Goal: Task Accomplishment & Management: Use online tool/utility

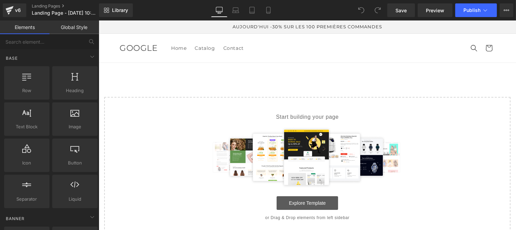
click at [295, 205] on link "Explore Template" at bounding box center [308, 204] width 62 height 14
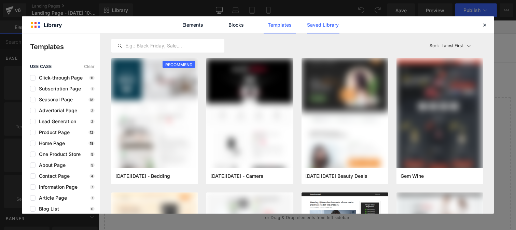
click at [322, 26] on link "Saved Library" at bounding box center [323, 24] width 32 height 17
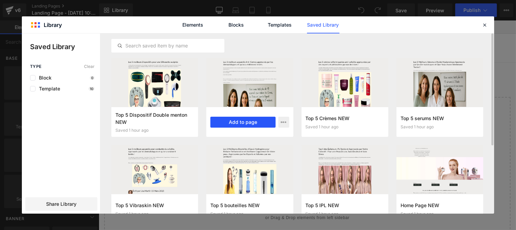
click at [241, 121] on button "Add to page" at bounding box center [243, 122] width 65 height 11
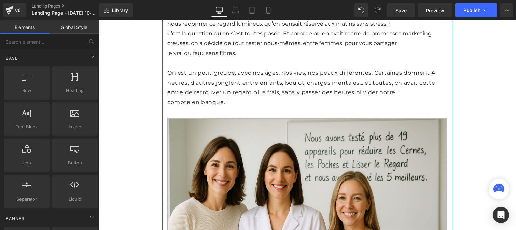
scroll to position [128, 0]
click at [76, 29] on link "Global Style" at bounding box center [75, 28] width 50 height 14
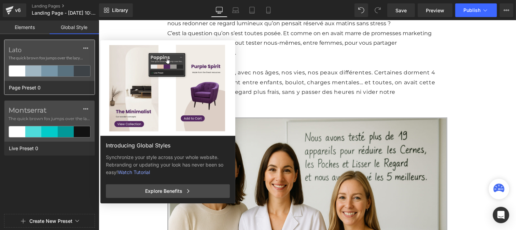
click at [59, 56] on span "The quick brown fox jumps over the lazy..." at bounding box center [50, 58] width 82 height 6
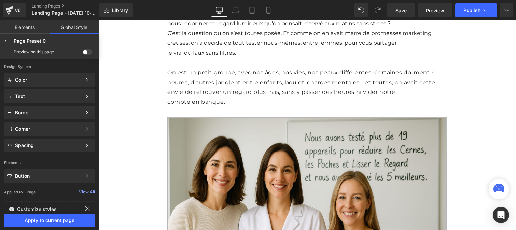
click at [42, 58] on div "Page Preset 0 Edited Preview on this page" at bounding box center [49, 46] width 99 height 25
click at [89, 51] on span at bounding box center [88, 52] width 10 height 5
click at [83, 53] on input "checkbox" at bounding box center [83, 53] width 0 height 0
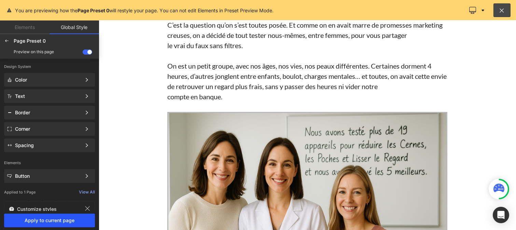
click at [55, 223] on span "Apply to current page" at bounding box center [49, 220] width 83 height 5
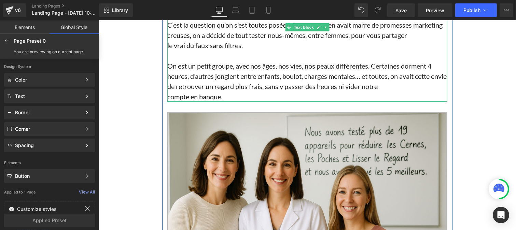
scroll to position [0, 0]
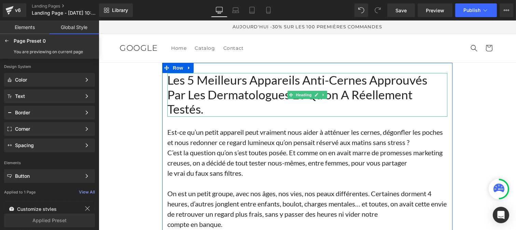
click at [206, 103] on h1 "Les 5 meilleurs appareils Anti-Cernes approuvés par les dermatologues et qu'on …" at bounding box center [307, 95] width 280 height 44
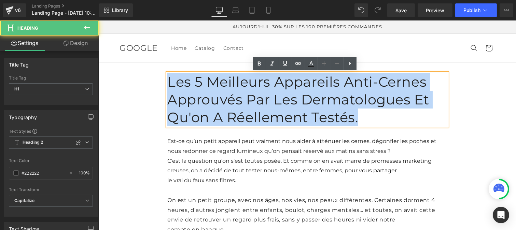
drag, startPoint x: 202, startPoint y: 111, endPoint x: 154, endPoint y: 74, distance: 60.2
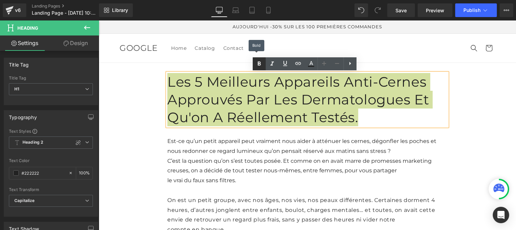
click at [258, 64] on icon at bounding box center [259, 64] width 3 height 4
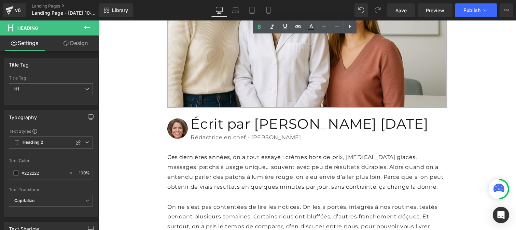
scroll to position [325, 0]
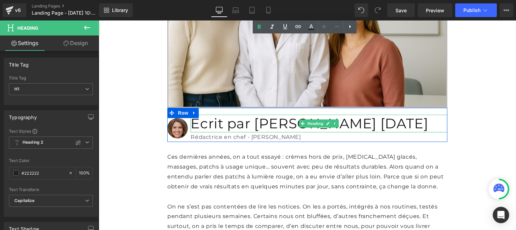
click at [199, 115] on h1 "Écrit par [PERSON_NAME] [DATE]" at bounding box center [318, 124] width 257 height 18
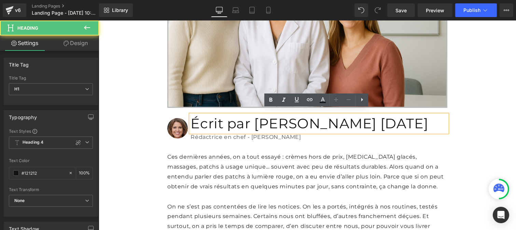
click at [272, 116] on h1 "Écrit par [PERSON_NAME] [DATE]" at bounding box center [318, 124] width 257 height 18
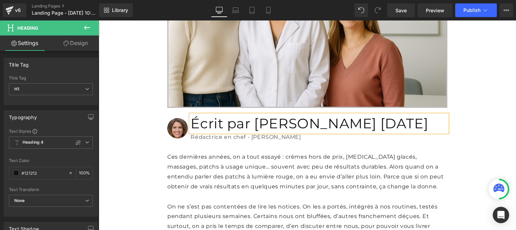
drag, startPoint x: 298, startPoint y: 114, endPoint x: 184, endPoint y: 108, distance: 114.3
click at [184, 108] on div "Image Écrit par [PERSON_NAME] [DATE] Heading Rédactrice en chef - Rubrique Beau…" at bounding box center [307, 125] width 280 height 35
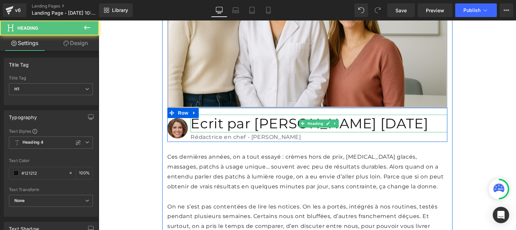
click at [265, 115] on h1 "Écrit par [PERSON_NAME] [DATE]" at bounding box center [318, 124] width 257 height 18
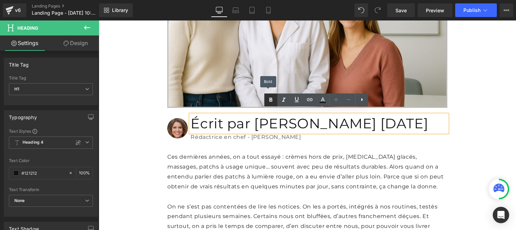
drag, startPoint x: 270, startPoint y: 99, endPoint x: 185, endPoint y: 88, distance: 86.2
click at [270, 99] on icon at bounding box center [271, 100] width 3 height 4
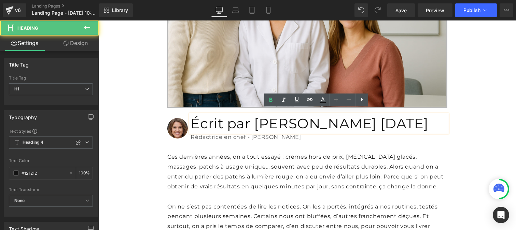
drag, startPoint x: 301, startPoint y: 117, endPoint x: 187, endPoint y: 113, distance: 114.9
click at [190, 115] on div "Écrit par [PERSON_NAME] [DATE]" at bounding box center [318, 124] width 257 height 18
drag, startPoint x: 251, startPoint y: 113, endPoint x: 314, endPoint y: 114, distance: 63.2
click at [314, 115] on div "Écrit par [PERSON_NAME] [DATE]" at bounding box center [318, 124] width 257 height 18
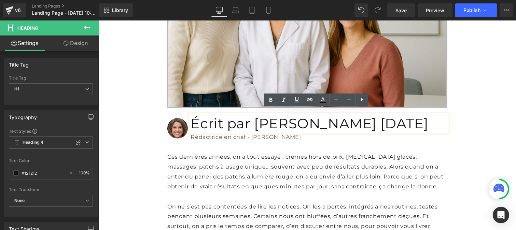
drag, startPoint x: 226, startPoint y: 116, endPoint x: 187, endPoint y: 115, distance: 39.3
click at [190, 115] on div "Écrit par [PERSON_NAME] [DATE]" at bounding box center [318, 124] width 257 height 18
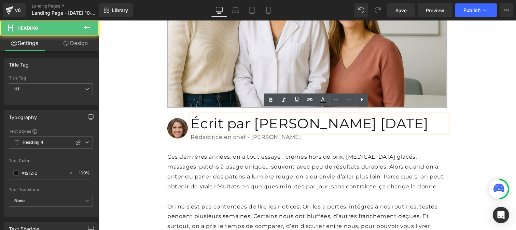
drag, startPoint x: 187, startPoint y: 115, endPoint x: 291, endPoint y: 112, distance: 104.6
click at [291, 115] on div "Écrit par [PERSON_NAME] [DATE]" at bounding box center [318, 124] width 257 height 18
click at [293, 115] on h1 "Écrit par [PERSON_NAME] [DATE]" at bounding box center [318, 124] width 257 height 18
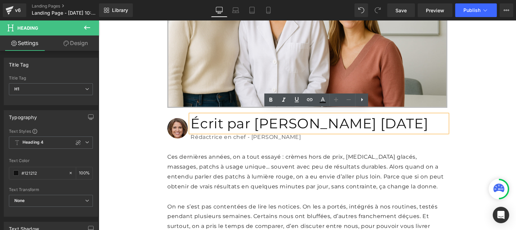
drag, startPoint x: 293, startPoint y: 114, endPoint x: 188, endPoint y: 113, distance: 104.9
click at [190, 115] on h1 "Écrit par [PERSON_NAME] [DATE]" at bounding box center [318, 124] width 257 height 18
click at [268, 98] on icon at bounding box center [271, 100] width 8 height 8
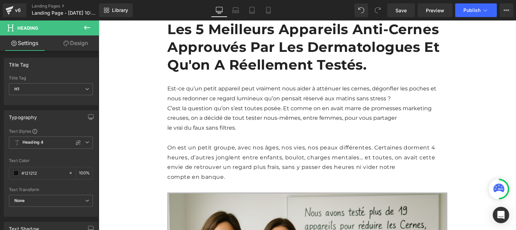
scroll to position [49, 0]
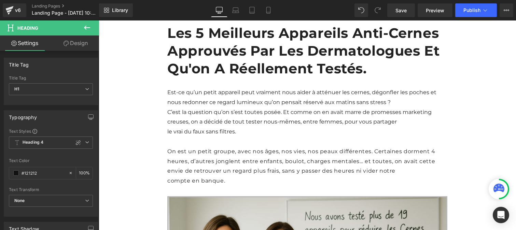
click at [222, 117] on span "C’est la question qu’on s’est toutes posée. Et comme on en avait marre de prome…" at bounding box center [299, 117] width 265 height 16
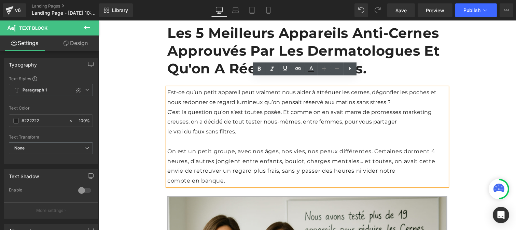
click at [201, 109] on span "C’est la question qu’on s’est toutes posée. Et comme on en avait marre de prome…" at bounding box center [299, 117] width 265 height 16
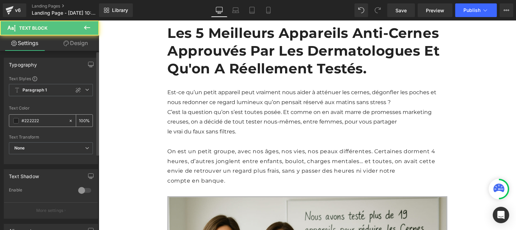
click at [49, 124] on input "#222222" at bounding box center [44, 121] width 44 height 8
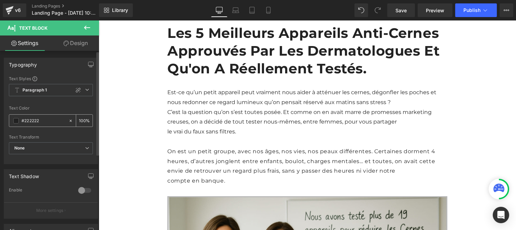
paste input "12121"
type input "#121212"
click at [82, 117] on input "100" at bounding box center [82, 121] width 7 height 8
type input "1"
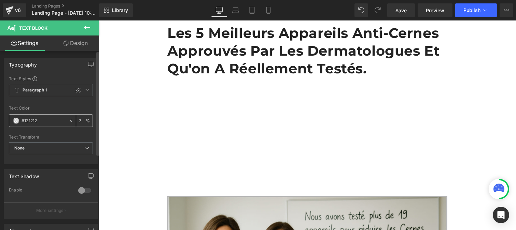
type input "75"
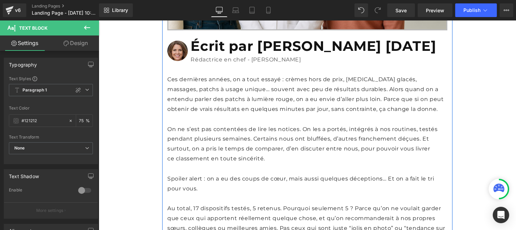
scroll to position [403, 0]
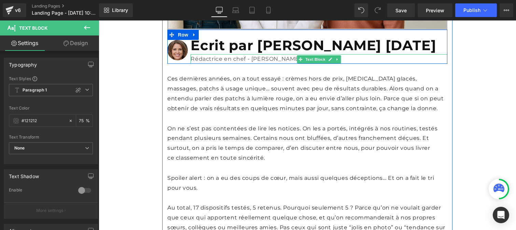
click at [198, 54] on p "Rédactrice en chef - [PERSON_NAME]" at bounding box center [318, 59] width 257 height 10
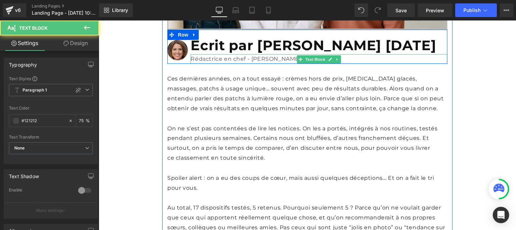
click at [201, 54] on p "Rédactrice en chef - [PERSON_NAME]" at bounding box center [318, 59] width 257 height 10
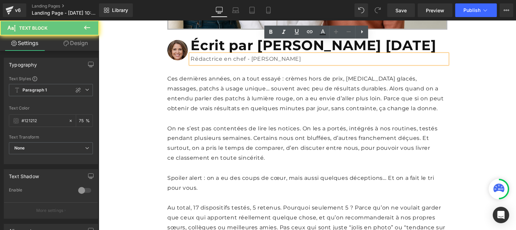
click at [201, 54] on p "Rédactrice en chef - [PERSON_NAME]" at bounding box center [318, 59] width 257 height 10
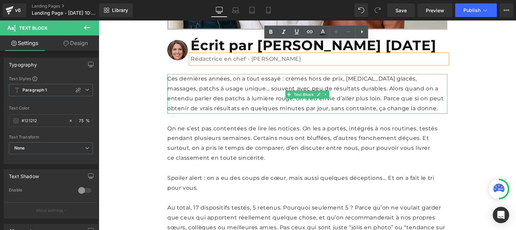
click at [193, 91] on p "Ces dernières années, on a tout essayé : crèmes hors de prix, [MEDICAL_DATA] gl…" at bounding box center [307, 93] width 280 height 39
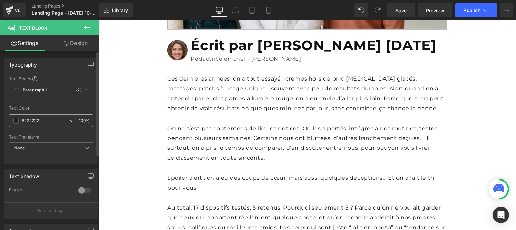
click at [49, 124] on input "#222222" at bounding box center [44, 121] width 44 height 8
type input "#121212"
click at [83, 120] on div "100 %" at bounding box center [84, 121] width 16 height 12
click at [82, 117] on div "100 %" at bounding box center [84, 121] width 16 height 12
click at [82, 117] on input "100" at bounding box center [82, 121] width 7 height 8
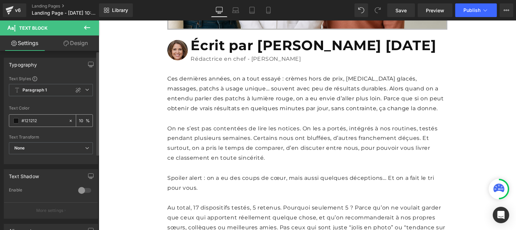
type input "1"
type input "75"
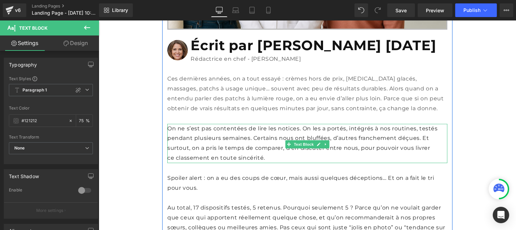
click at [193, 153] on p "ce classement en toute sincérité." at bounding box center [307, 158] width 280 height 10
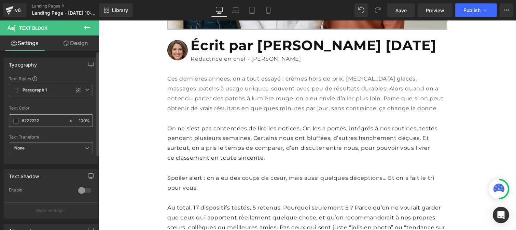
click at [44, 121] on input "#222222" at bounding box center [44, 121] width 44 height 8
paste input "12121"
type input "#121212"
click at [81, 117] on input "100" at bounding box center [82, 121] width 7 height 8
type input "0"
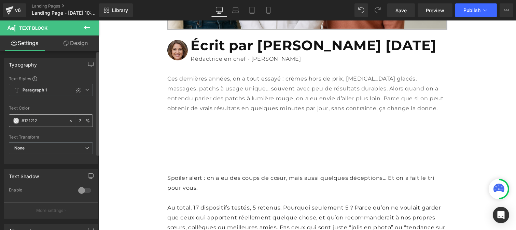
type input "75"
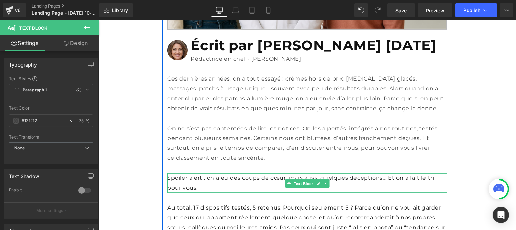
click at [183, 174] on p "Spoiler alert : on a eu des coups de cœur, mais aussi quelques déceptions… Et o…" at bounding box center [307, 184] width 280 height 20
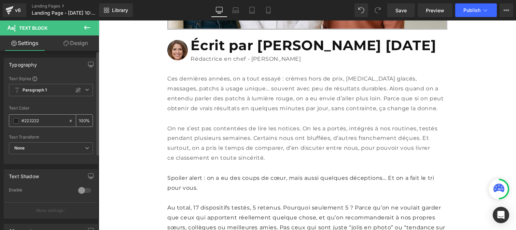
click at [42, 121] on input "#222222" at bounding box center [44, 121] width 44 height 8
paste input "12121"
type input "#121212"
click at [82, 119] on input "100" at bounding box center [82, 121] width 7 height 8
type input "1"
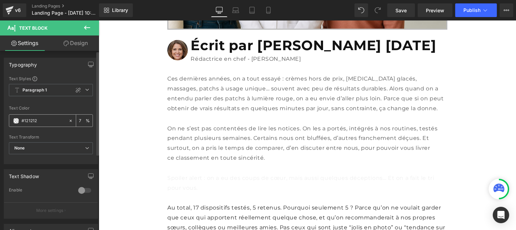
type input "75"
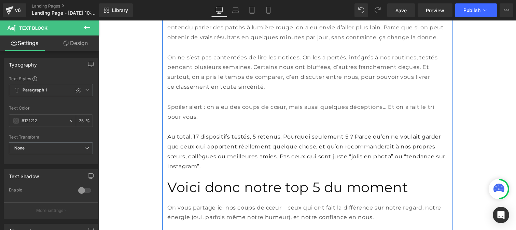
scroll to position [476, 0]
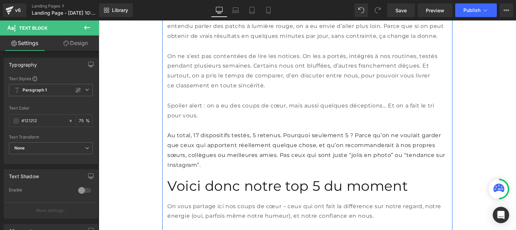
click at [203, 146] on p "Au total, 17 dispositifs testés, 5 retenus. Pourquoi seulement 5 ? Parce qu’on …" at bounding box center [307, 150] width 280 height 39
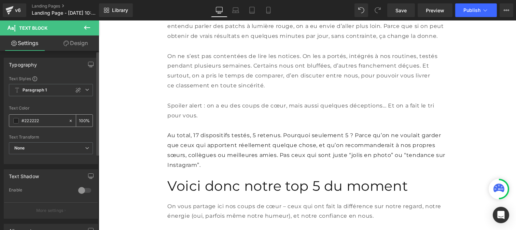
click at [48, 124] on input "#222222" at bounding box center [44, 121] width 44 height 8
paste input "12121"
type input "#121212"
click at [83, 120] on div "100 %" at bounding box center [84, 121] width 16 height 12
click at [82, 118] on input "100" at bounding box center [82, 121] width 7 height 8
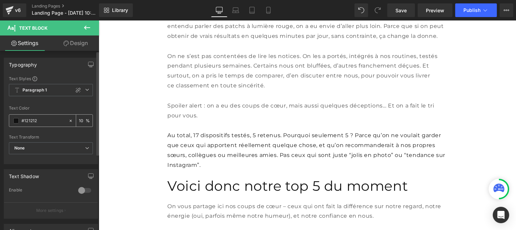
type input "1"
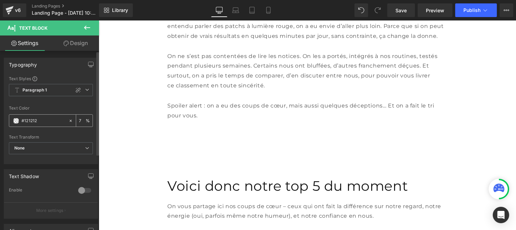
type input "75"
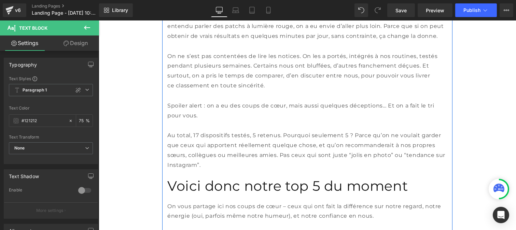
click at [197, 178] on h1 "Voici donc notre top 5 du moment" at bounding box center [307, 186] width 280 height 18
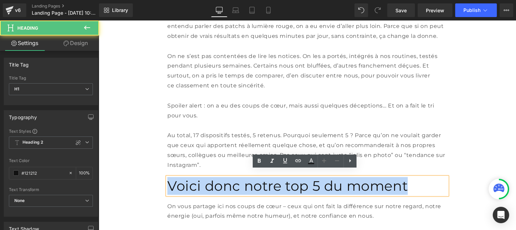
drag, startPoint x: 236, startPoint y: 189, endPoint x: 149, endPoint y: 182, distance: 87.1
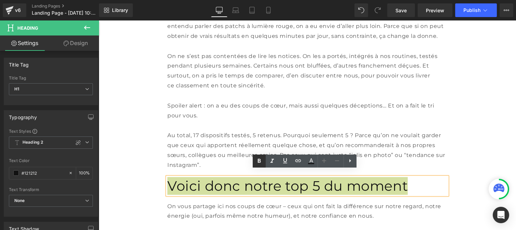
click at [259, 159] on icon at bounding box center [259, 161] width 3 height 4
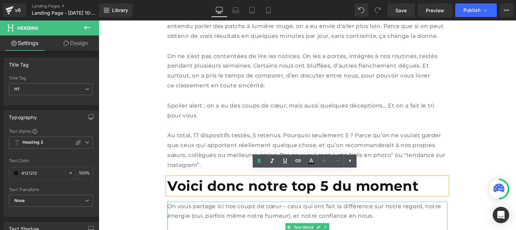
click at [201, 202] on p "On vous partage ici nos coups de cœur – ceux qui ont fait la différence sur not…" at bounding box center [307, 212] width 280 height 20
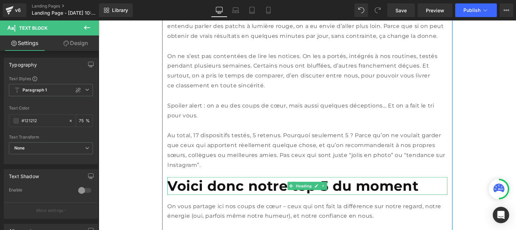
scroll to position [580, 0]
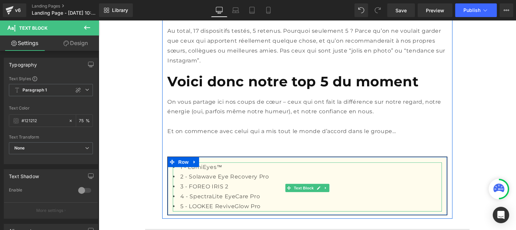
click at [221, 173] on li "2 - Solawave Eye Recovery Pro" at bounding box center [307, 177] width 269 height 10
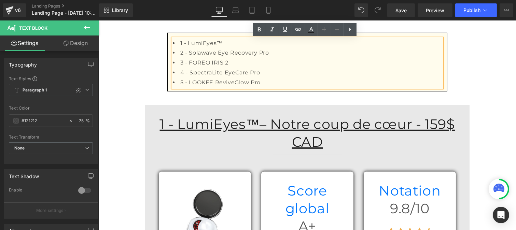
scroll to position [705, 0]
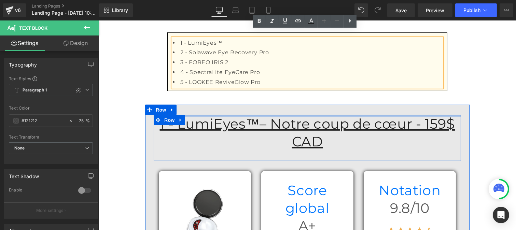
click at [196, 115] on div at bounding box center [307, 116] width 308 height 2
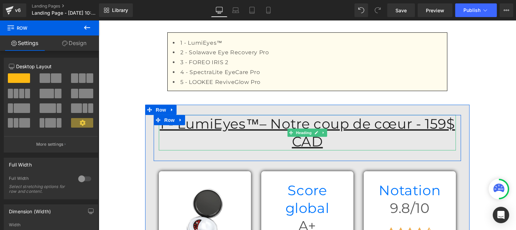
click at [398, 118] on u "1 - LumiEyes™– Notre coup de cœur - 159$ CAD" at bounding box center [308, 133] width 296 height 35
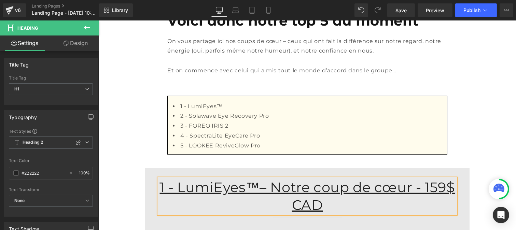
scroll to position [634, 0]
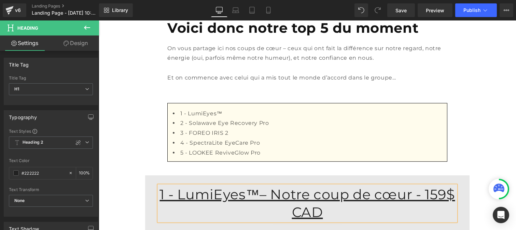
click at [398, 186] on u "1 - LumiEyes™– Notre coup de cœur - 159$ CAD" at bounding box center [308, 203] width 296 height 35
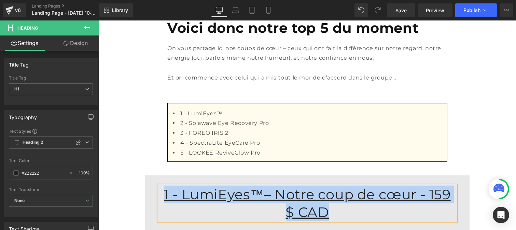
drag, startPoint x: 440, startPoint y: 186, endPoint x: 175, endPoint y: 187, distance: 265.2
click at [175, 187] on div "1 - LumiEyes™– Notre coup de cœur - 159 $ CAD Heading Separator Row" at bounding box center [307, 209] width 308 height 46
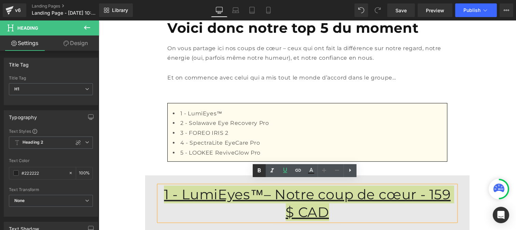
click at [257, 173] on icon at bounding box center [259, 171] width 8 height 8
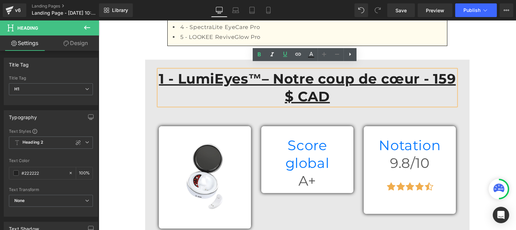
scroll to position [750, 0]
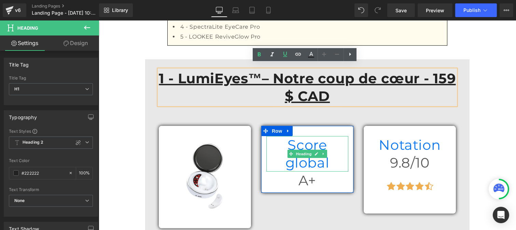
click at [280, 136] on h1 "Score global" at bounding box center [307, 154] width 82 height 36
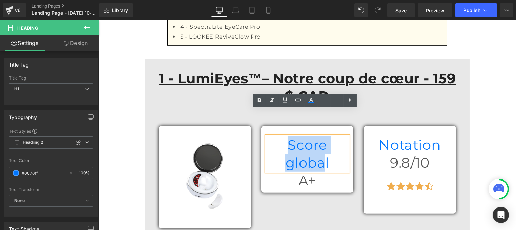
drag, startPoint x: 273, startPoint y: 115, endPoint x: 334, endPoint y: 118, distance: 60.6
click at [334, 136] on h1 "Score global" at bounding box center [307, 154] width 82 height 36
drag, startPoint x: 339, startPoint y: 118, endPoint x: 274, endPoint y: 118, distance: 65.3
click at [274, 136] on h1 "Score global" at bounding box center [307, 154] width 82 height 36
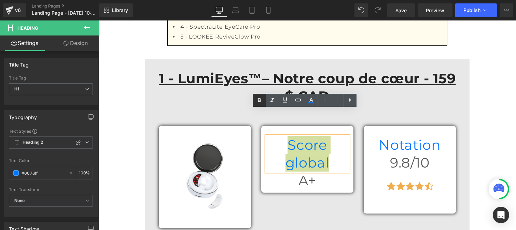
click at [258, 100] on icon at bounding box center [259, 100] width 3 height 4
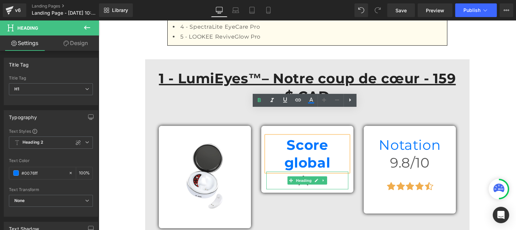
click at [280, 172] on h1 "A+" at bounding box center [307, 181] width 82 height 18
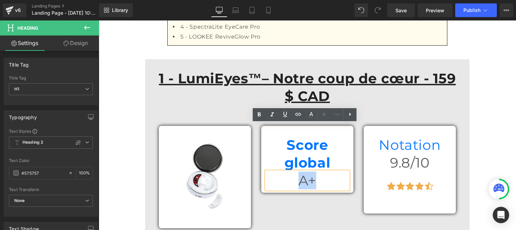
drag, startPoint x: 285, startPoint y: 131, endPoint x: 312, endPoint y: 135, distance: 27.7
click at [312, 172] on h1 "A+" at bounding box center [307, 181] width 82 height 18
click at [258, 114] on icon at bounding box center [259, 115] width 3 height 4
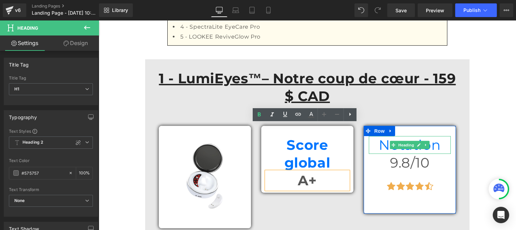
click at [383, 136] on h1 "Notation" at bounding box center [410, 145] width 82 height 18
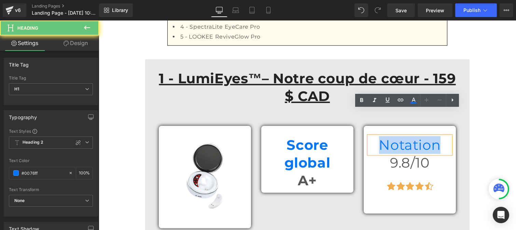
drag, startPoint x: 383, startPoint y: 118, endPoint x: 431, endPoint y: 118, distance: 48.2
click at [431, 136] on h1 "Notation" at bounding box center [410, 145] width 82 height 18
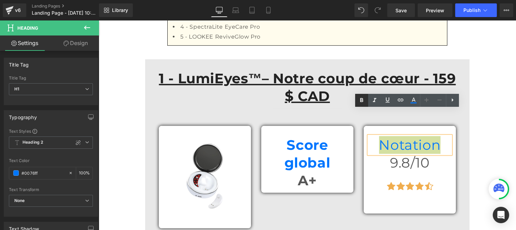
click at [363, 102] on icon at bounding box center [362, 100] width 8 height 8
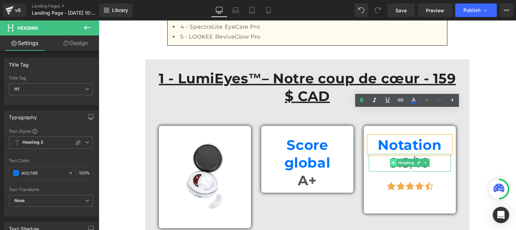
drag, startPoint x: 391, startPoint y: 132, endPoint x: 387, endPoint y: 131, distance: 4.9
click at [392, 161] on icon at bounding box center [394, 163] width 4 height 4
click at [390, 159] on span at bounding box center [393, 163] width 7 height 8
click at [378, 154] on h1 "9.8/10" at bounding box center [410, 163] width 82 height 18
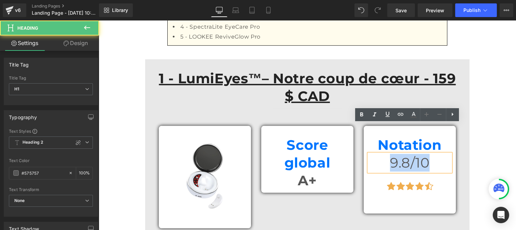
drag, startPoint x: 424, startPoint y: 137, endPoint x: 456, endPoint y: 139, distance: 31.5
click at [456, 139] on div "Notation Heading 9.8/10 Heading Icon Icon Icon Icon Icon Icon List Hoz Row" at bounding box center [410, 170] width 103 height 88
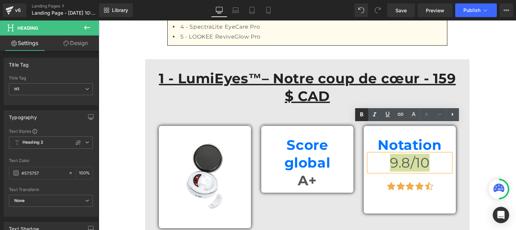
click at [361, 113] on icon at bounding box center [362, 115] width 3 height 4
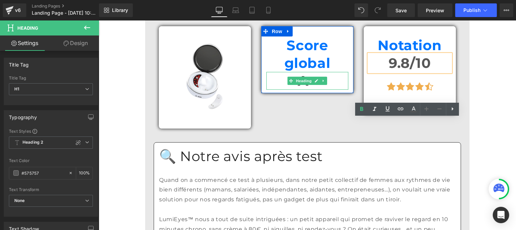
scroll to position [857, 0]
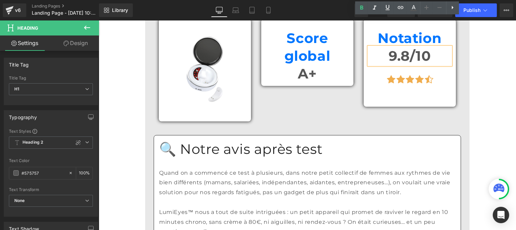
click at [238, 140] on h1 "🔍 Notre avis après test" at bounding box center [307, 149] width 297 height 18
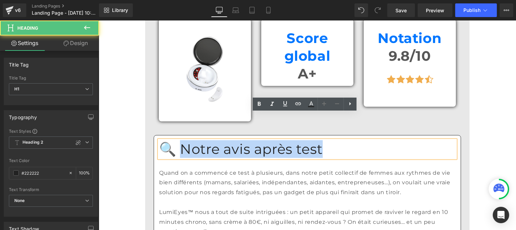
drag, startPoint x: 297, startPoint y: 123, endPoint x: 175, endPoint y: 119, distance: 122.4
click at [175, 140] on h1 "🔍 Notre avis après test" at bounding box center [307, 149] width 297 height 18
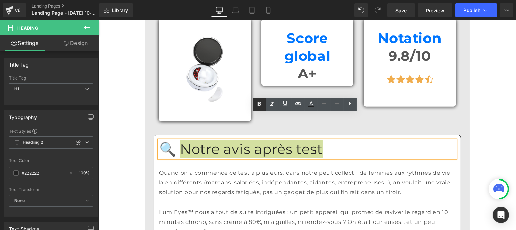
click at [261, 105] on icon at bounding box center [259, 104] width 8 height 8
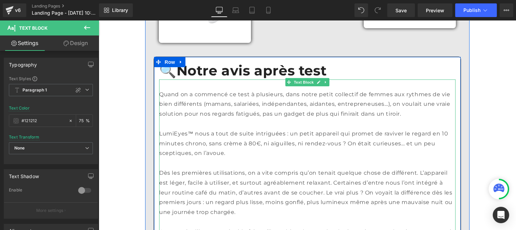
click at [203, 169] on div "Dès les premières utilisations, on a vite compris qu’on tenait quelque chose de…" at bounding box center [307, 193] width 297 height 49
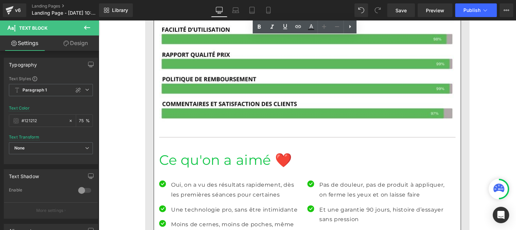
scroll to position [1239, 0]
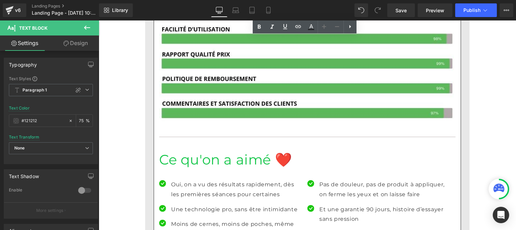
click at [204, 151] on h1 "Ce qu'on a aimé ❤️" at bounding box center [307, 160] width 297 height 18
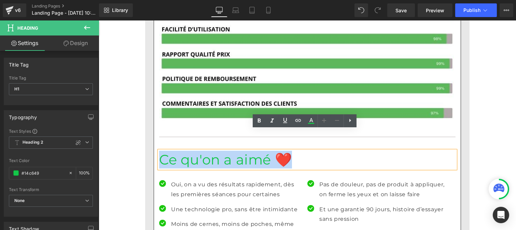
drag, startPoint x: 225, startPoint y: 137, endPoint x: 152, endPoint y: 138, distance: 72.8
click at [154, 138] on div "🔍 Notre avis après test Heading Quand on a commencé ce test à plusieurs, dans n…" at bounding box center [307, 232] width 307 height 947
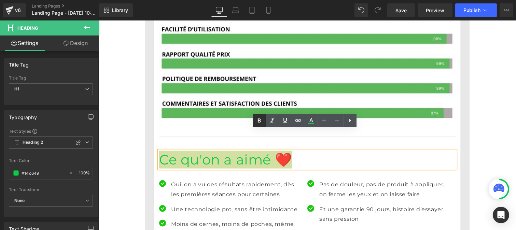
click at [258, 122] on icon at bounding box center [259, 121] width 8 height 8
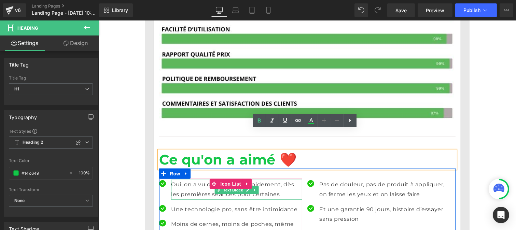
click at [188, 180] on p "Oui, on a vu des résultats rapidement, dès les premières séances pour certaines" at bounding box center [236, 190] width 131 height 20
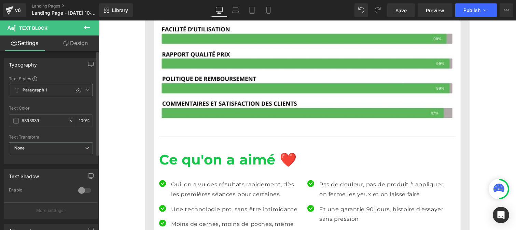
click at [50, 90] on span "Paragraph 1" at bounding box center [51, 90] width 84 height 12
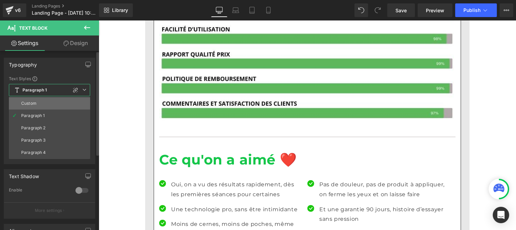
click at [36, 101] on div "Custom" at bounding box center [28, 103] width 15 height 5
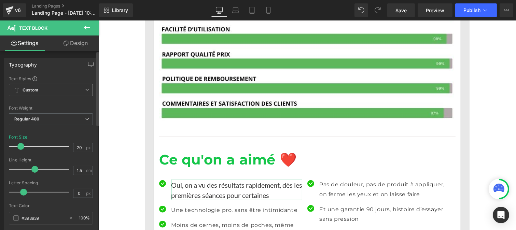
click at [70, 91] on span "Custom" at bounding box center [51, 90] width 84 height 12
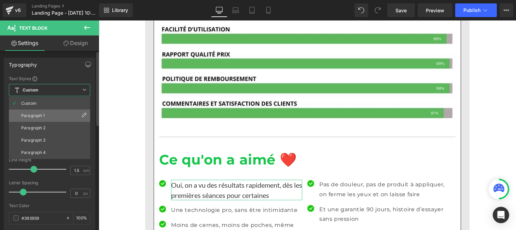
click at [34, 113] on li "Paragraph 1" at bounding box center [49, 116] width 81 height 12
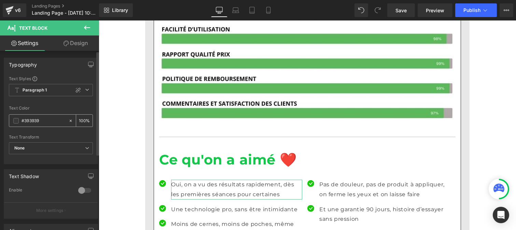
click at [45, 123] on input "#393939" at bounding box center [44, 121] width 44 height 8
paste input "121212"
type input "#121212"
click at [83, 118] on input "100" at bounding box center [82, 121] width 7 height 8
type input "1"
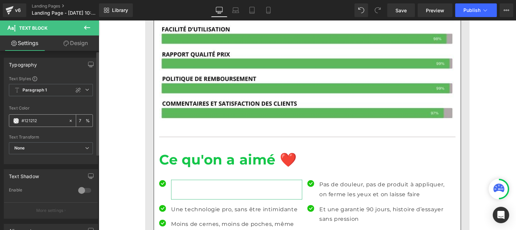
type input "75"
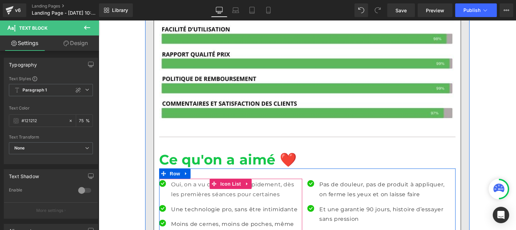
click at [182, 205] on p "Une technologie pro, sans être intimidante" at bounding box center [236, 210] width 131 height 10
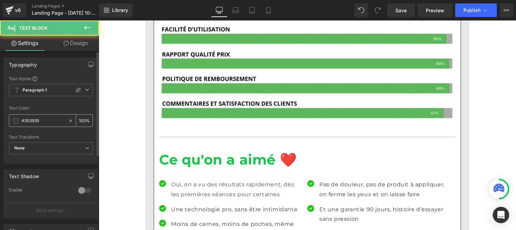
click at [49, 120] on input "#393939" at bounding box center [44, 121] width 44 height 8
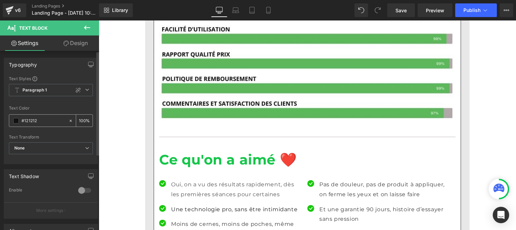
type input "#121212"
click at [81, 118] on input "100" at bounding box center [82, 121] width 7 height 8
type input "75"
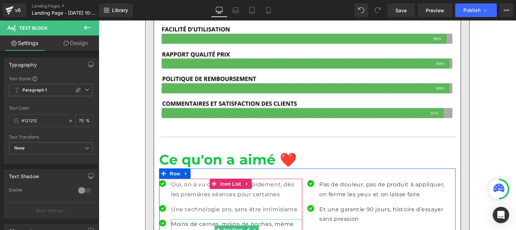
click at [178, 220] on p "Moins de cernes, moins de poches, même quand on n’a dormi que 5h" at bounding box center [236, 230] width 131 height 20
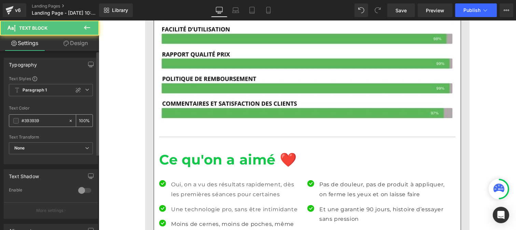
click at [43, 122] on input "#393939" at bounding box center [44, 121] width 44 height 8
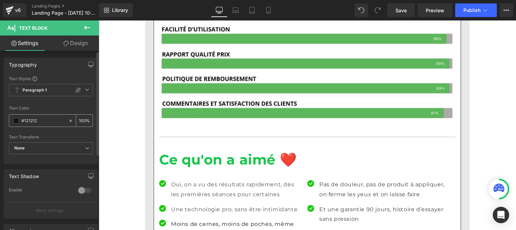
type input "#121212"
click at [81, 118] on input "100" at bounding box center [82, 121] width 7 height 8
type input "0"
type input "75"
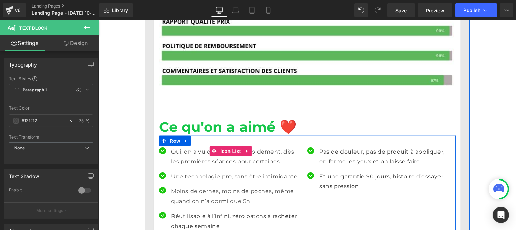
scroll to position [1273, 0]
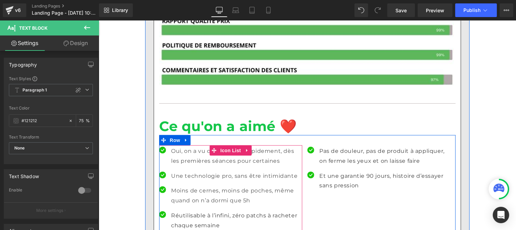
click at [177, 211] on p "Réutilisable à l’infini, zéro patchs à racheter chaque semaine" at bounding box center [236, 221] width 131 height 20
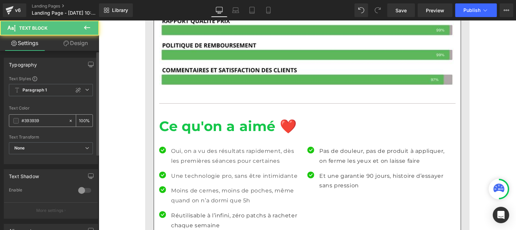
click at [50, 122] on input "#393939" at bounding box center [44, 121] width 44 height 8
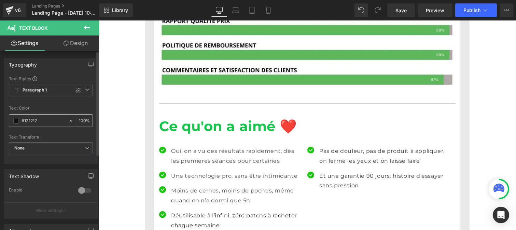
type input "#121212"
click at [82, 118] on input "100" at bounding box center [82, 121] width 7 height 8
type input "1"
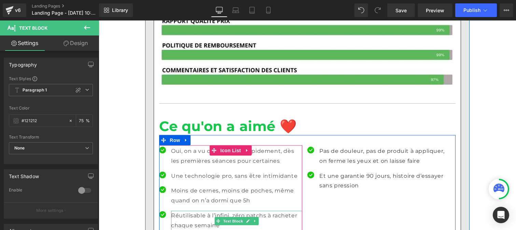
type input "75"
click at [183, 211] on p "Réutilisable à l’infini, zéro patchs à racheter chaque semaine" at bounding box center [236, 221] width 131 height 20
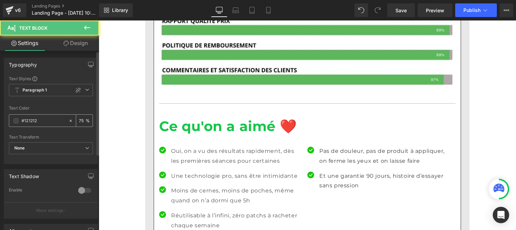
click at [41, 123] on input "#121212" at bounding box center [44, 121] width 44 height 8
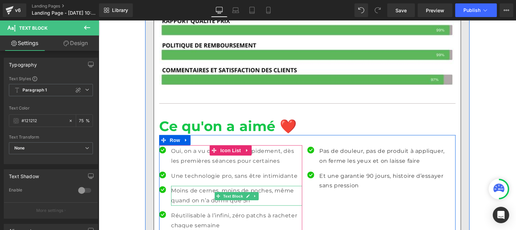
scroll to position [1306, 0]
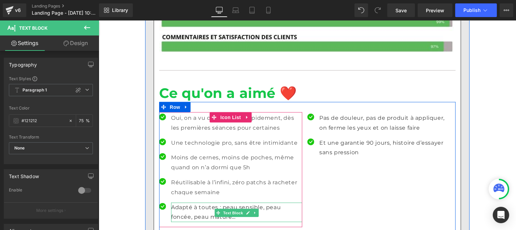
click at [184, 203] on p "Adapté à toutes : peau sensible, peau foncée, peau mature…" at bounding box center [236, 213] width 131 height 20
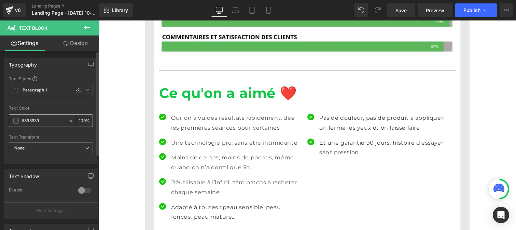
click at [40, 124] on input "#393939" at bounding box center [44, 121] width 44 height 8
type input "#121212"
click at [81, 119] on input "100" at bounding box center [82, 121] width 7 height 8
type input "0"
type input "75"
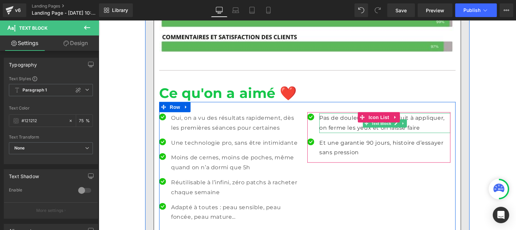
click at [326, 113] on p "Pas de douleur, pas de produit à appliquer, on ferme les yeux et on laisse faire" at bounding box center [384, 123] width 131 height 20
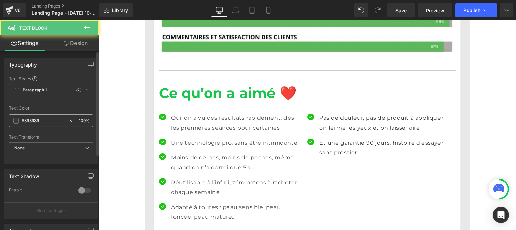
click at [40, 120] on input "#393939" at bounding box center [44, 121] width 44 height 8
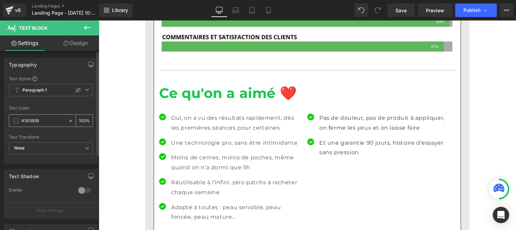
paste input "121212"
type input "#121212"
click at [83, 116] on div "100 %" at bounding box center [84, 121] width 16 height 12
click at [82, 118] on input "100" at bounding box center [82, 121] width 7 height 8
type input "1"
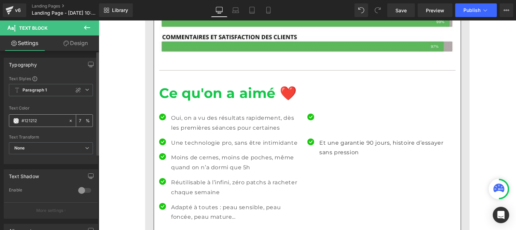
type input "75"
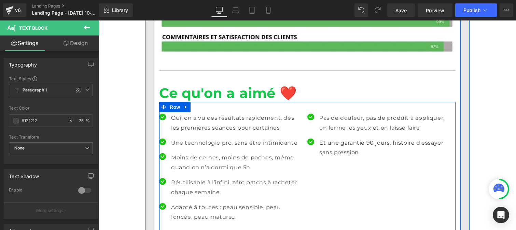
click at [339, 138] on p "Et une garantie 90 jours, histoire d’essayer sans pression" at bounding box center [384, 148] width 131 height 20
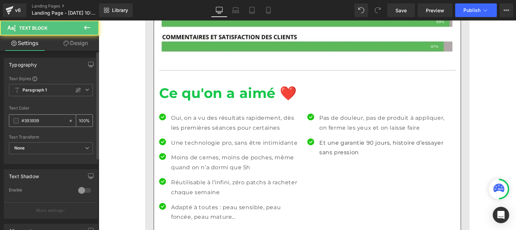
click at [47, 119] on input "#393939" at bounding box center [44, 121] width 44 height 8
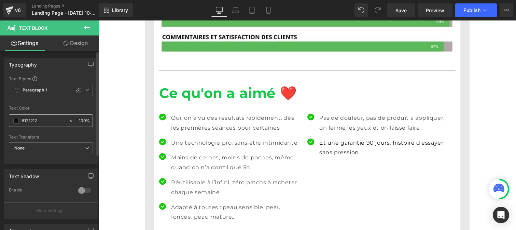
type input "#121212"
click at [83, 117] on input "100" at bounding box center [82, 121] width 7 height 8
type input "1"
type input "75"
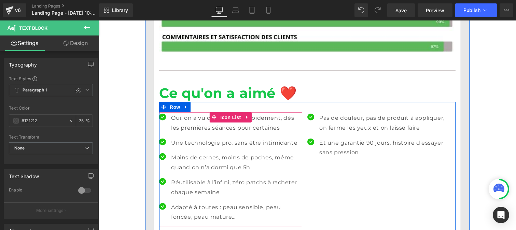
scroll to position [1342, 0]
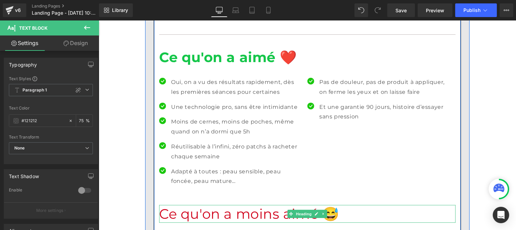
click at [202, 205] on h1 "Ce qu'on a moins aimé 😅" at bounding box center [307, 214] width 297 height 18
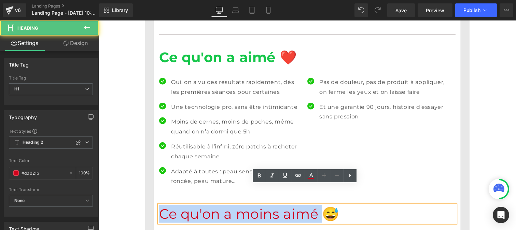
drag, startPoint x: 275, startPoint y: 193, endPoint x: 157, endPoint y: 193, distance: 118.3
click at [159, 205] on h1 "Ce qu'on a moins aimé 😅" at bounding box center [307, 214] width 297 height 18
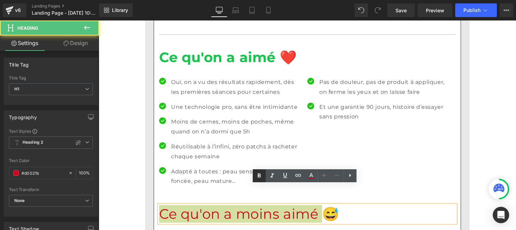
click at [257, 178] on icon at bounding box center [259, 176] width 8 height 8
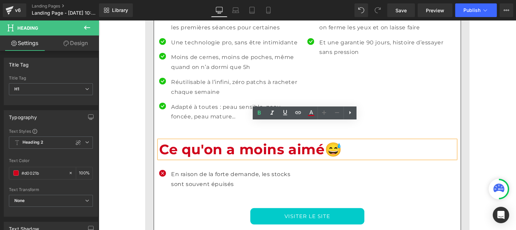
scroll to position [1407, 0]
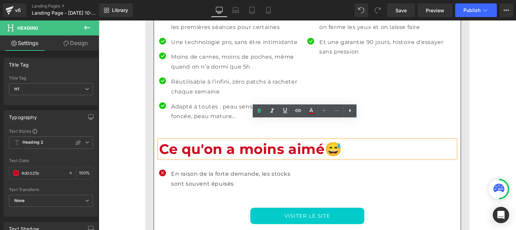
click at [187, 170] on p "En raison de la forte demande, les stocks sont souvent épuisés" at bounding box center [236, 180] width 131 height 20
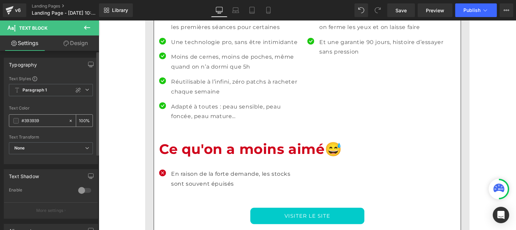
click at [49, 121] on input "#393939" at bounding box center [44, 121] width 44 height 8
paste input "121212"
type input "#121212"
click at [80, 119] on input "100" at bounding box center [82, 121] width 7 height 8
type input "0"
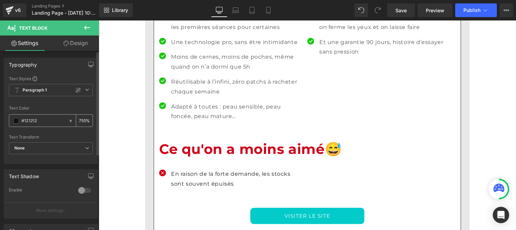
scroll to position [0, 0]
click at [80, 119] on input "755" at bounding box center [82, 121] width 7 height 8
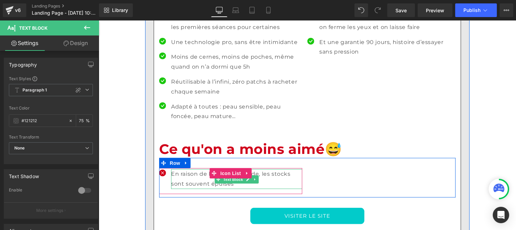
type input "75"
click at [176, 170] on p "En raison de la forte demande, les stocks sont souvent épuisés" at bounding box center [236, 180] width 131 height 20
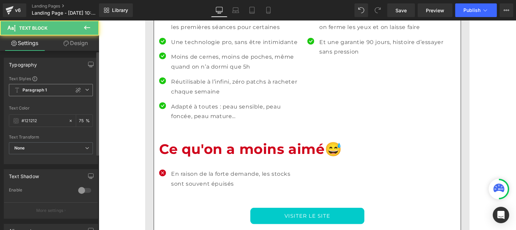
click at [38, 95] on span "Paragraph 1" at bounding box center [51, 90] width 84 height 12
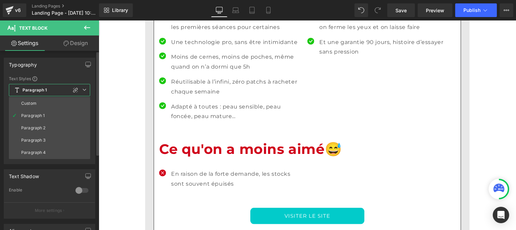
click at [39, 107] on li "Custom" at bounding box center [49, 103] width 81 height 12
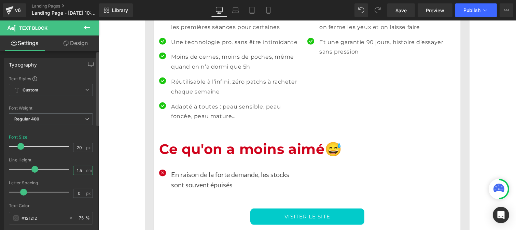
click at [80, 170] on input "1.5" at bounding box center [79, 170] width 12 height 9
type input "1.2"
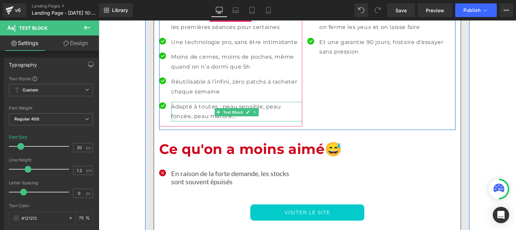
click at [196, 102] on p "Adapté à toutes : peau sensible, peau foncée, peau mature…" at bounding box center [236, 112] width 131 height 20
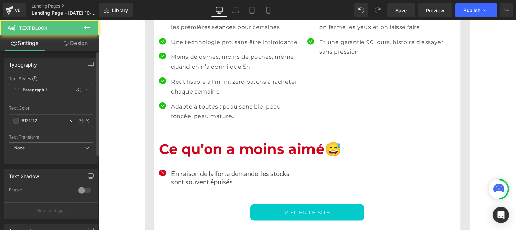
click at [36, 92] on b "Paragraph 1" at bounding box center [35, 91] width 25 height 6
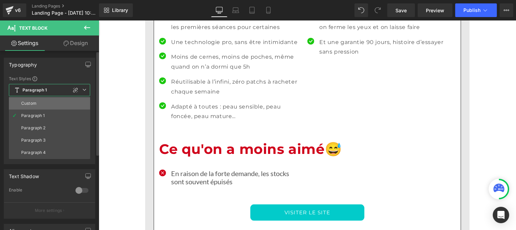
click at [36, 102] on li "Custom" at bounding box center [49, 103] width 81 height 12
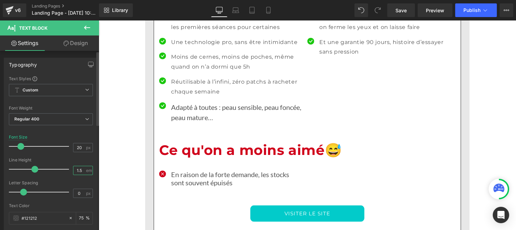
click at [80, 173] on input "1.5" at bounding box center [79, 170] width 12 height 9
type input "1.2"
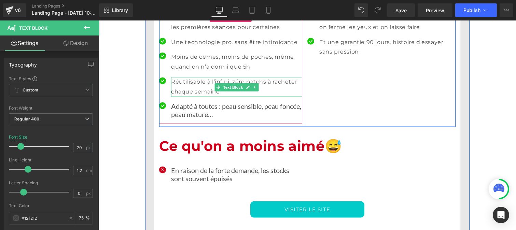
click at [197, 77] on p "Réutilisable à l’infini, zéro patchs à racheter chaque semaine" at bounding box center [236, 87] width 131 height 20
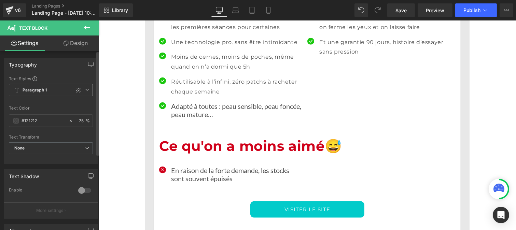
click at [42, 90] on b "Paragraph 1" at bounding box center [35, 91] width 25 height 6
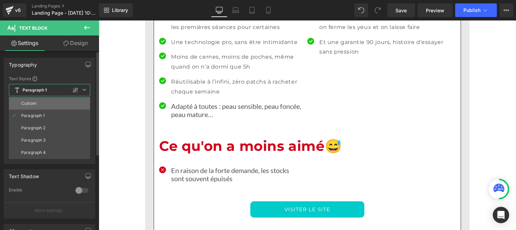
click at [40, 101] on li "Custom" at bounding box center [49, 103] width 81 height 12
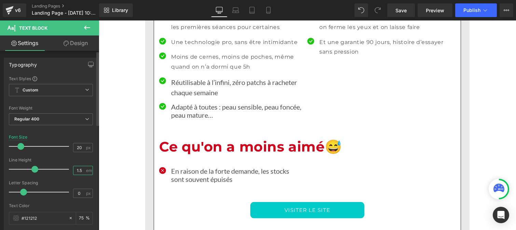
click at [79, 168] on input "1.5" at bounding box center [79, 170] width 12 height 9
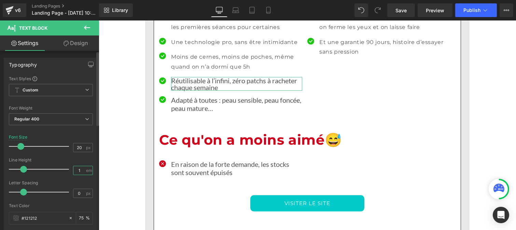
click at [80, 170] on input "1" at bounding box center [79, 170] width 12 height 9
type input "1.2"
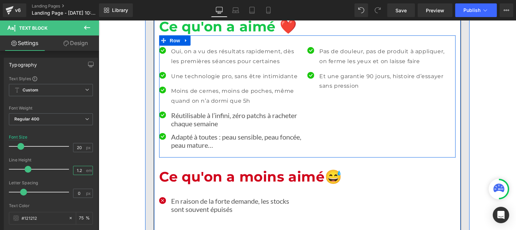
scroll to position [1372, 0]
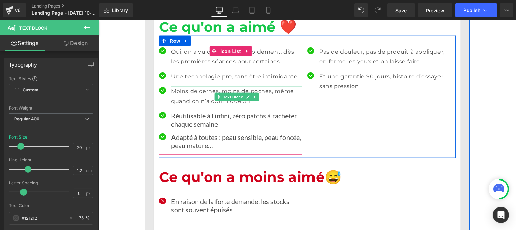
click at [189, 87] on p "Moins de cernes, moins de poches, même quand on n’a dormi que 5h" at bounding box center [236, 97] width 131 height 20
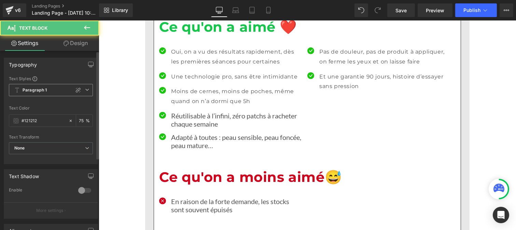
click at [45, 94] on span "Paragraph 1" at bounding box center [51, 90] width 84 height 12
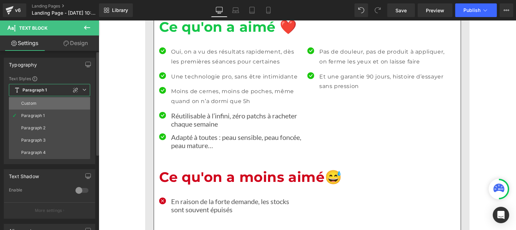
click at [42, 104] on li "Custom" at bounding box center [49, 103] width 81 height 12
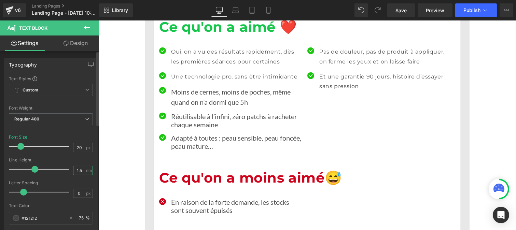
click at [80, 171] on input "1.5" at bounding box center [79, 170] width 12 height 9
type input "1.2"
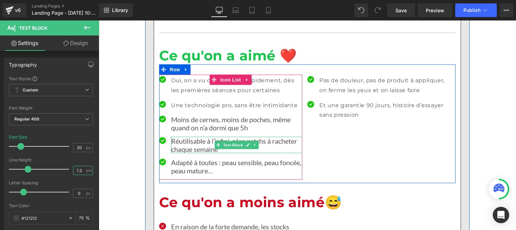
scroll to position [1343, 0]
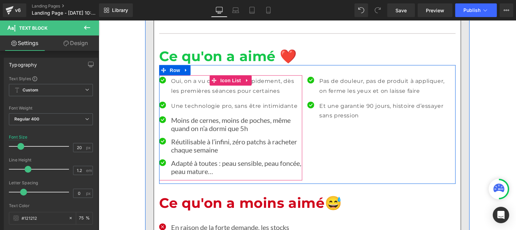
drag, startPoint x: 188, startPoint y: 87, endPoint x: 177, endPoint y: 83, distance: 11.0
click at [188, 102] on div "Une technologie pro, sans être intimidante Text Block" at bounding box center [236, 107] width 131 height 10
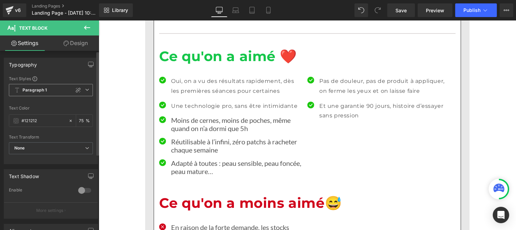
click at [42, 88] on b "Paragraph 1" at bounding box center [35, 91] width 25 height 6
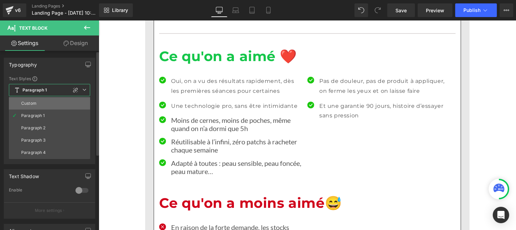
click at [43, 103] on li "Custom" at bounding box center [49, 103] width 81 height 12
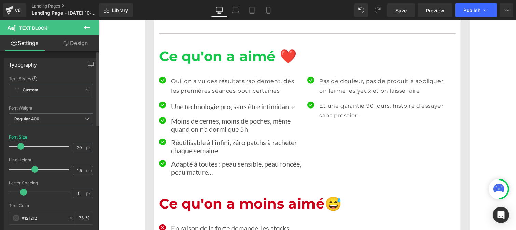
click at [84, 171] on div "1.5 em" at bounding box center [83, 170] width 20 height 9
click at [81, 171] on input "1.5" at bounding box center [79, 170] width 12 height 9
type input "1.2"
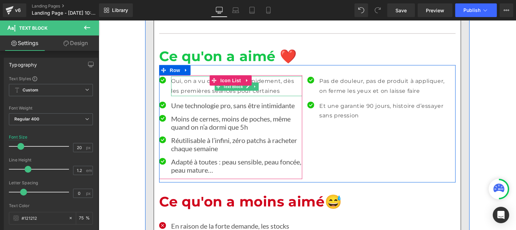
click at [194, 77] on p "Oui, on a vu des résultats rapidement, dès les premières séances pour certaines" at bounding box center [236, 87] width 131 height 20
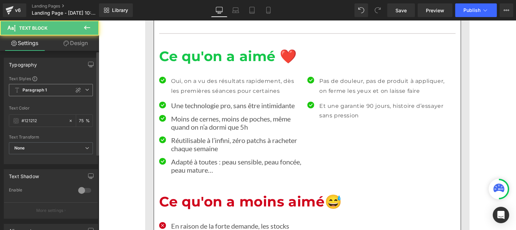
click at [47, 89] on span "Paragraph 1" at bounding box center [51, 90] width 84 height 12
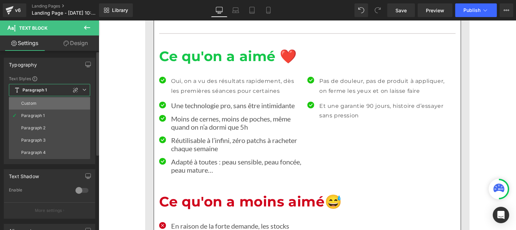
click at [45, 104] on li "Custom" at bounding box center [49, 103] width 81 height 12
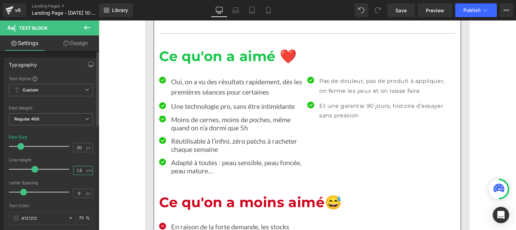
click at [81, 170] on input "1.5" at bounding box center [79, 170] width 12 height 9
type input "1.2"
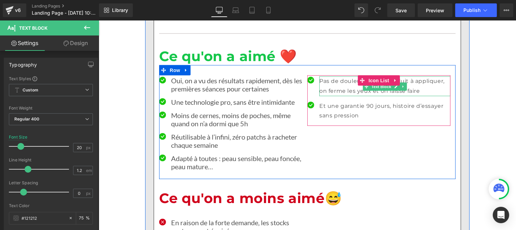
click at [330, 77] on p "Pas de douleur, pas de produit à appliquer, on ferme les yeux et on laisse faire" at bounding box center [384, 87] width 131 height 20
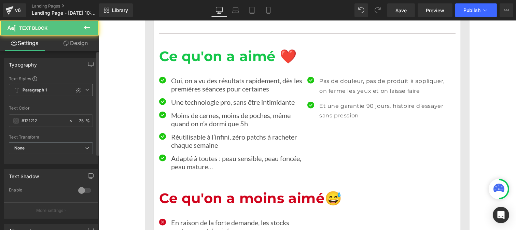
click at [32, 92] on b "Paragraph 1" at bounding box center [35, 91] width 25 height 6
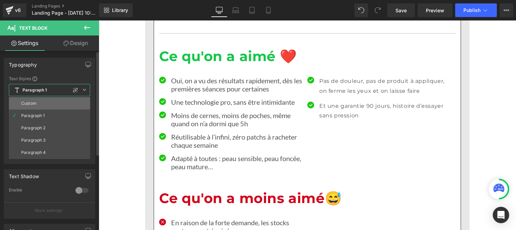
click at [33, 100] on li "Custom" at bounding box center [49, 103] width 81 height 12
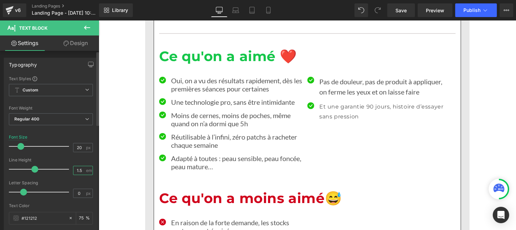
click at [80, 173] on input "1.5" at bounding box center [79, 170] width 12 height 9
type input "1.2"
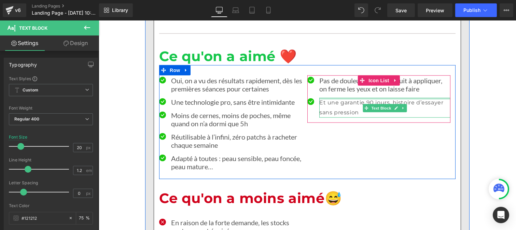
click at [332, 98] on p "Et une garantie 90 jours, histoire d’essayer sans pression" at bounding box center [384, 108] width 131 height 20
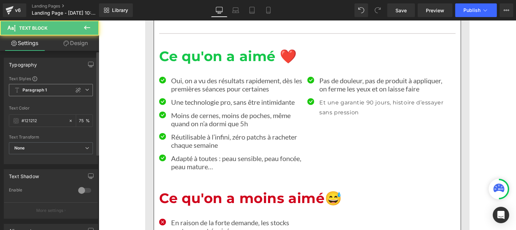
click at [37, 93] on b "Paragraph 1" at bounding box center [35, 91] width 25 height 6
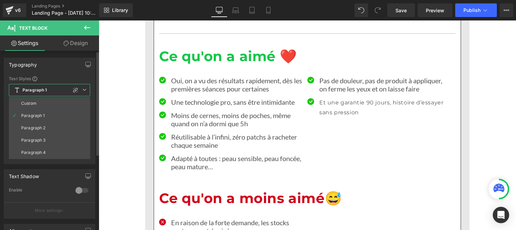
click at [37, 93] on b "Paragraph 1" at bounding box center [35, 91] width 25 height 6
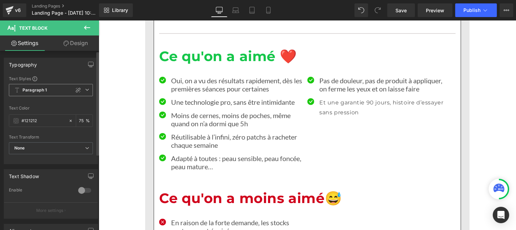
click at [50, 88] on span "Paragraph 1" at bounding box center [51, 90] width 84 height 12
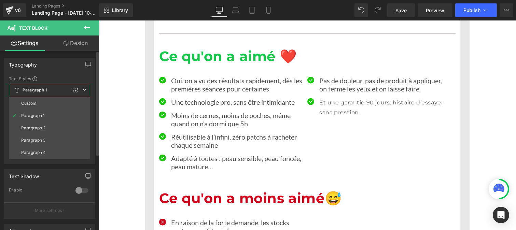
click at [42, 107] on li "Custom" at bounding box center [49, 103] width 81 height 12
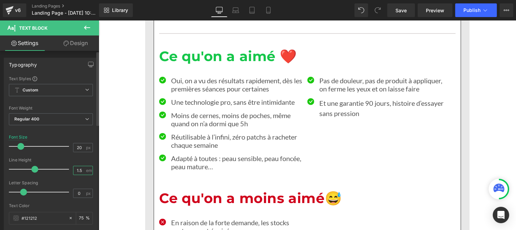
click at [82, 170] on input "1.5" at bounding box center [79, 170] width 12 height 9
type input "1.2"
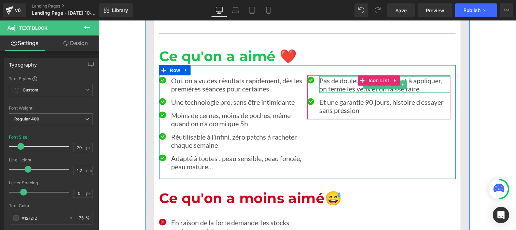
click at [331, 77] on p "Pas de douleur, pas de produit à appliquer, on ferme les yeux et on laisse faire" at bounding box center [384, 85] width 131 height 16
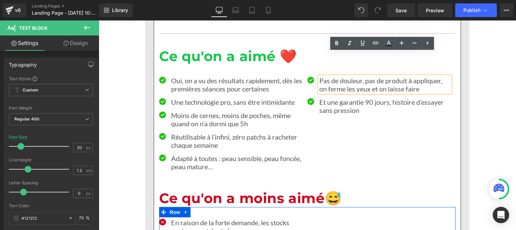
click at [189, 219] on p "En raison de la forte demande, les stocks sont souvent épuisés" at bounding box center [236, 227] width 131 height 16
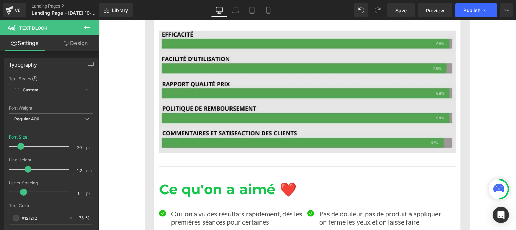
scroll to position [1209, 0]
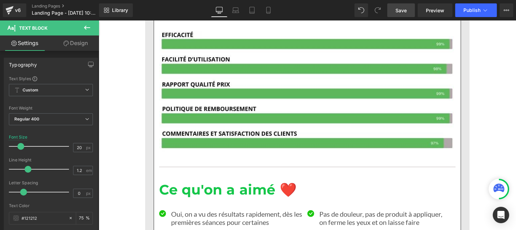
click at [399, 8] on span "Save" at bounding box center [401, 10] width 11 height 7
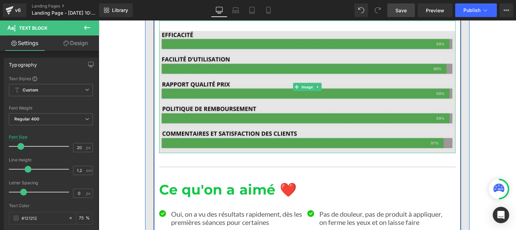
click at [242, 81] on img at bounding box center [307, 87] width 297 height 133
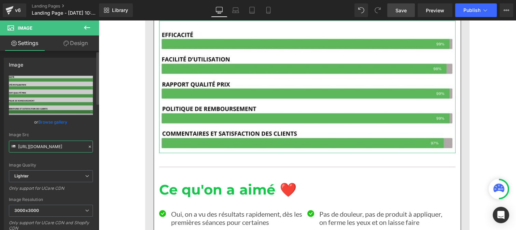
click at [63, 150] on input "[URL][DOMAIN_NAME]" at bounding box center [51, 147] width 84 height 12
type input "[URL][DOMAIN_NAME]"
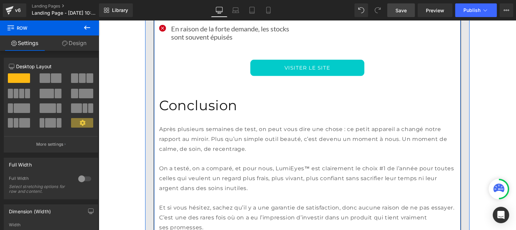
scroll to position [1538, 0]
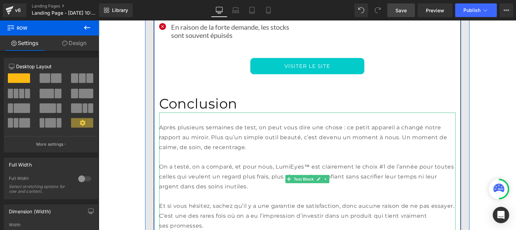
click at [186, 123] on p "Après plusieurs semaines de test, on peut vous dire une chose : ce petit appare…" at bounding box center [307, 137] width 297 height 29
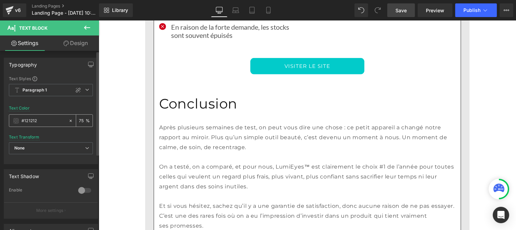
drag, startPoint x: 42, startPoint y: 120, endPoint x: 108, endPoint y: 50, distance: 96.2
click at [42, 120] on input "#121212" at bounding box center [44, 121] width 44 height 8
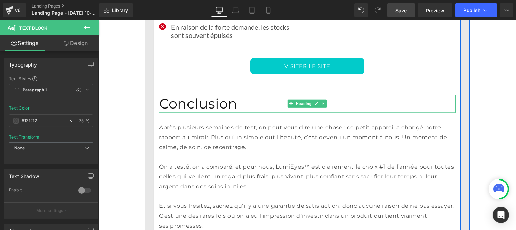
click at [193, 95] on h1 "Conclusion" at bounding box center [307, 104] width 297 height 18
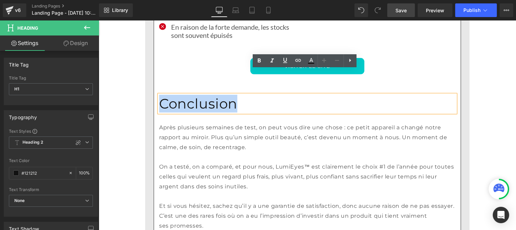
drag, startPoint x: 180, startPoint y: 77, endPoint x: 159, endPoint y: 78, distance: 21.5
click at [159, 95] on h1 "Conclusion" at bounding box center [307, 104] width 297 height 18
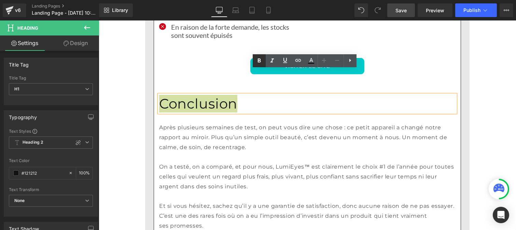
click at [260, 59] on icon at bounding box center [259, 60] width 3 height 4
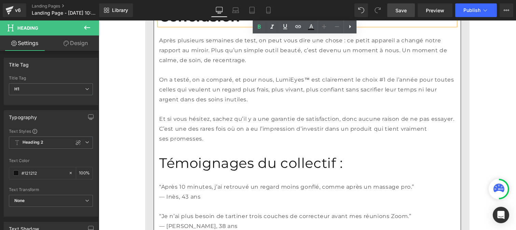
scroll to position [1626, 0]
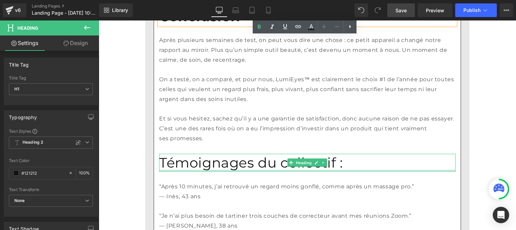
click at [194, 170] on div at bounding box center [307, 171] width 297 height 2
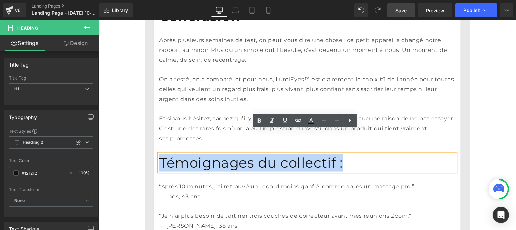
drag, startPoint x: 307, startPoint y: 142, endPoint x: 148, endPoint y: 138, distance: 159.3
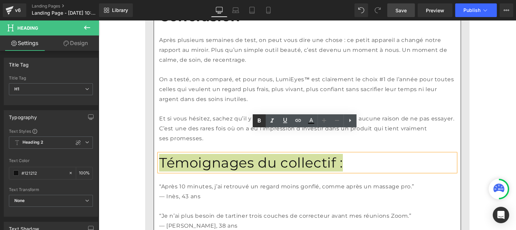
click at [262, 120] on icon at bounding box center [259, 121] width 8 height 8
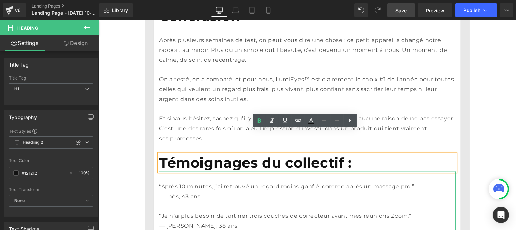
click at [179, 192] on p "— Inès, 43 ans" at bounding box center [307, 197] width 297 height 10
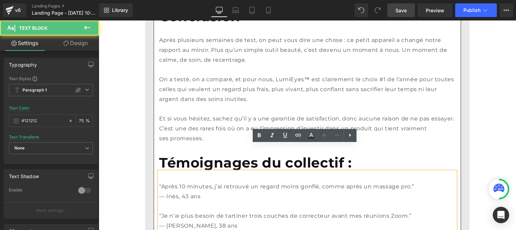
click at [176, 192] on p "— Inès, 43 ans" at bounding box center [307, 197] width 297 height 10
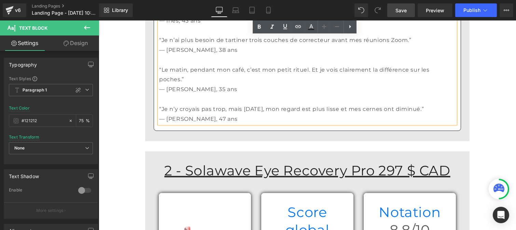
scroll to position [1802, 0]
click at [196, 162] on u "2 - Solawave Eye Recovery Pro 297 $ CAD" at bounding box center [307, 170] width 286 height 17
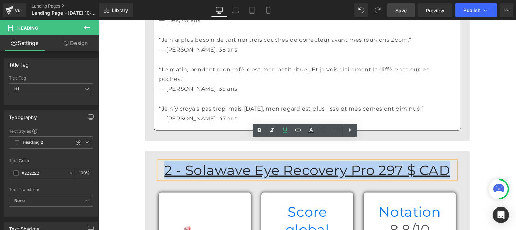
drag, startPoint x: 192, startPoint y: 145, endPoint x: 449, endPoint y: 143, distance: 256.7
click at [449, 162] on h1 "2 - Solawave Eye Recovery Pro 297 $ CAD" at bounding box center [307, 171] width 297 height 18
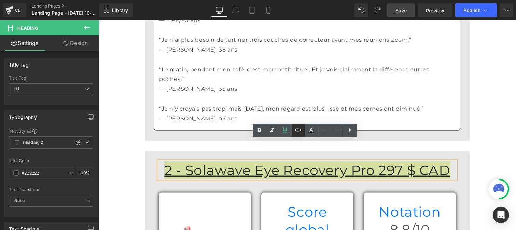
click at [260, 129] on icon at bounding box center [259, 131] width 3 height 4
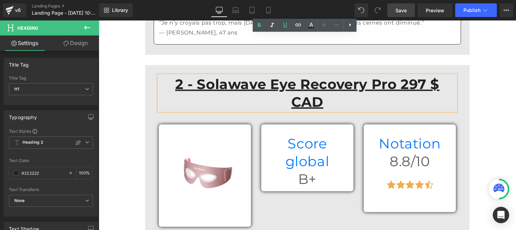
scroll to position [1888, 0]
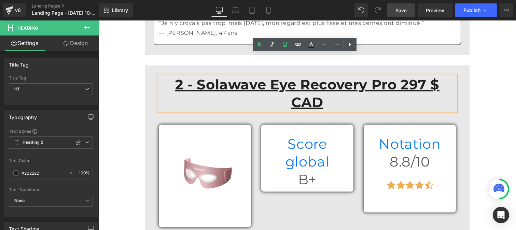
click at [287, 135] on div "Score global Heading" at bounding box center [307, 153] width 82 height 36
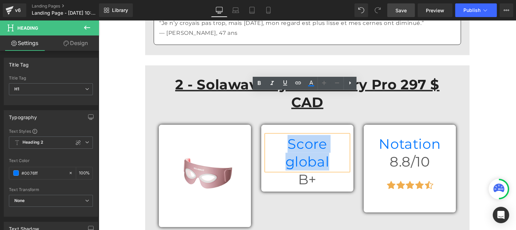
drag, startPoint x: 269, startPoint y: 100, endPoint x: 336, endPoint y: 101, distance: 67.0
click at [336, 135] on h1 "Score global" at bounding box center [307, 153] width 82 height 36
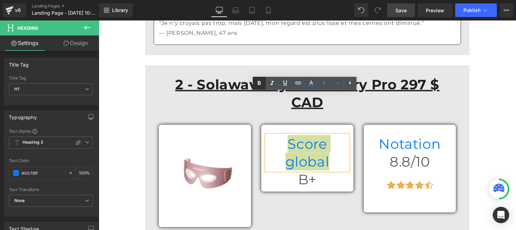
click at [257, 81] on icon at bounding box center [259, 83] width 8 height 8
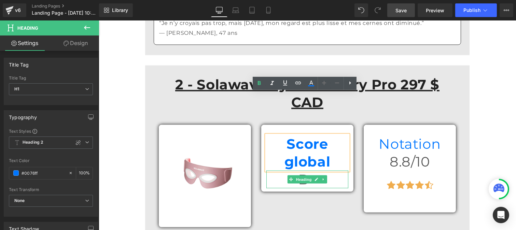
click at [282, 171] on h1 "B+" at bounding box center [307, 180] width 82 height 18
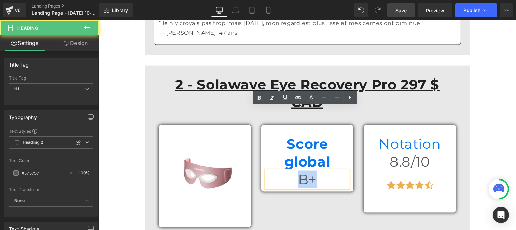
drag, startPoint x: 274, startPoint y: 115, endPoint x: 316, endPoint y: 116, distance: 41.7
click at [316, 171] on h1 "B+" at bounding box center [307, 180] width 82 height 18
click at [256, 98] on icon at bounding box center [259, 98] width 8 height 8
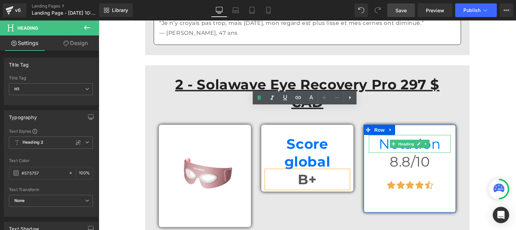
click at [384, 135] on h1 "Notation" at bounding box center [410, 144] width 82 height 18
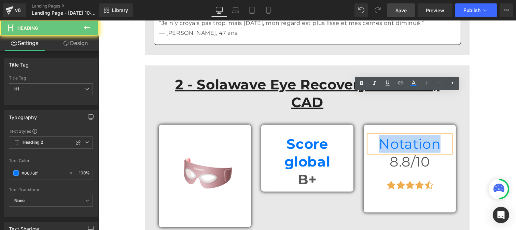
drag, startPoint x: 392, startPoint y: 99, endPoint x: 456, endPoint y: 100, distance: 63.6
click at [456, 125] on div "Notation Heading 8.8/10 Heading Icon Icon Icon Icon Icon Icon List Hoz Row" at bounding box center [410, 169] width 103 height 88
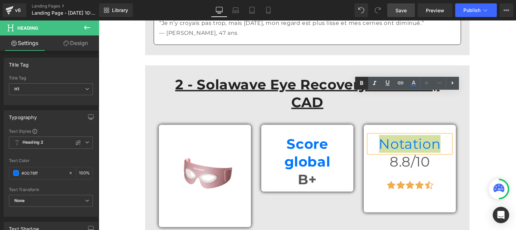
click at [363, 84] on icon at bounding box center [362, 83] width 8 height 8
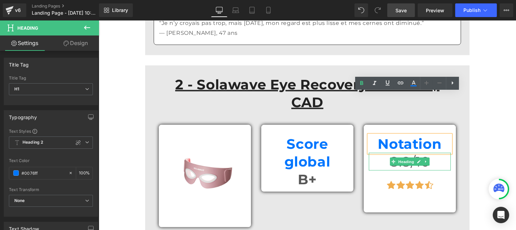
click at [381, 153] on h1 "8.8/10" at bounding box center [410, 162] width 82 height 18
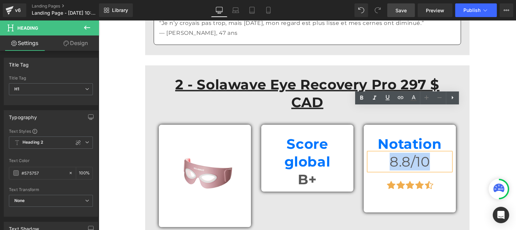
drag, startPoint x: 382, startPoint y: 114, endPoint x: 426, endPoint y: 118, distance: 43.6
click at [426, 153] on h1 "8.8/10" at bounding box center [410, 162] width 82 height 18
drag, startPoint x: 360, startPoint y: 97, endPoint x: 235, endPoint y: 103, distance: 125.6
click at [360, 97] on icon at bounding box center [362, 98] width 8 height 8
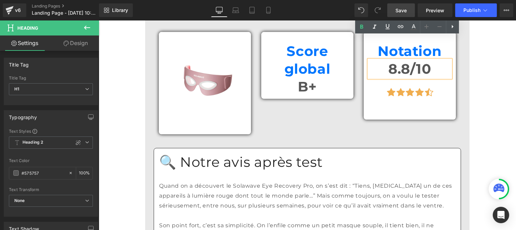
scroll to position [1993, 0]
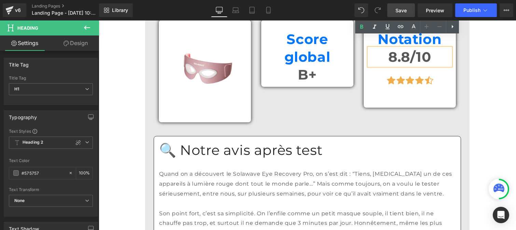
click at [248, 142] on h1 "🔍 Notre avis après test" at bounding box center [307, 151] width 297 height 18
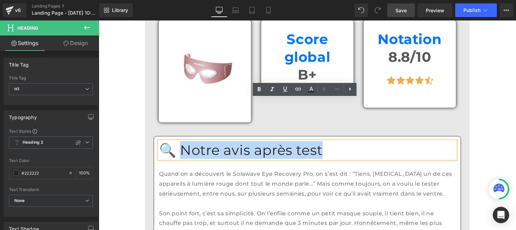
drag, startPoint x: 238, startPoint y: 104, endPoint x: 175, endPoint y: 105, distance: 63.2
click at [175, 142] on h1 "🔍 Notre avis après test" at bounding box center [307, 151] width 297 height 18
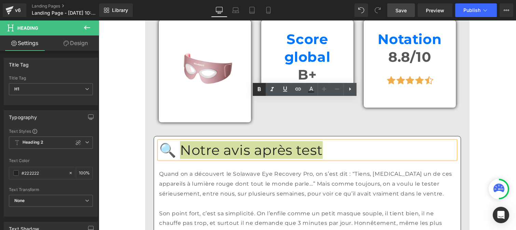
click at [263, 90] on icon at bounding box center [259, 89] width 8 height 8
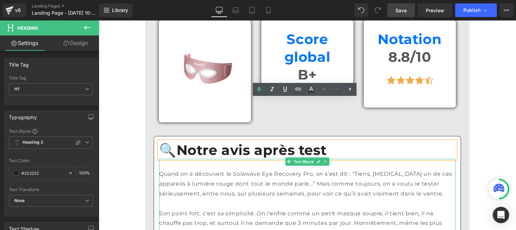
click at [199, 170] on p "Quand on a découvert le Solawave Eye Recovery Pro, on s’est dit : “Tiens, [MEDI…" at bounding box center [307, 184] width 297 height 29
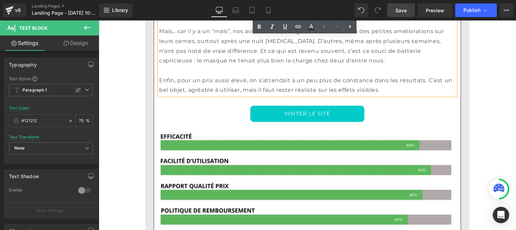
scroll to position [2255, 0]
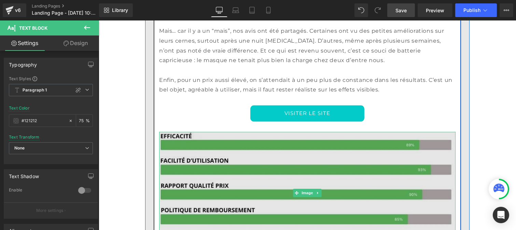
click at [245, 144] on img at bounding box center [307, 193] width 297 height 122
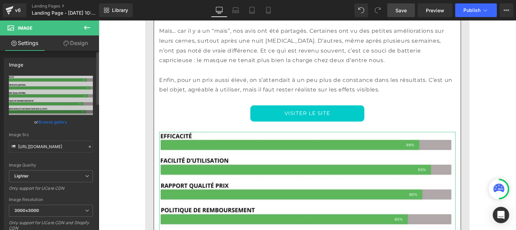
click at [89, 147] on icon at bounding box center [90, 147] width 2 height 2
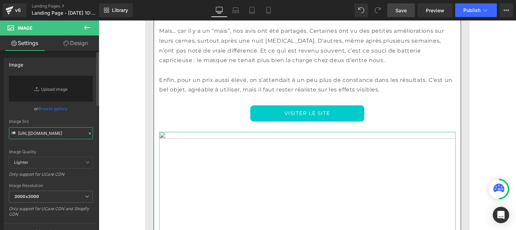
click at [53, 134] on input "[URL][DOMAIN_NAME]" at bounding box center [51, 133] width 84 height 12
paste input "[URL][DOMAIN_NAME]"
type input "[URL][DOMAIN_NAME]"
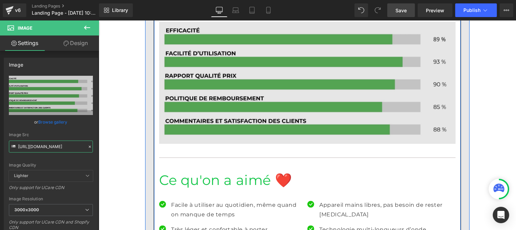
scroll to position [2367, 0]
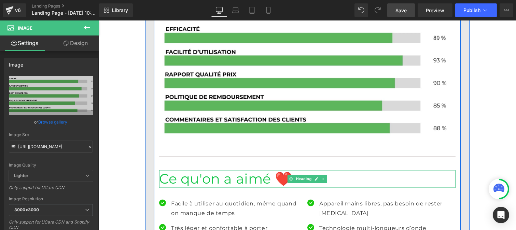
click at [204, 170] on h1 "Ce qu'on a aimé ❤️" at bounding box center [307, 179] width 297 height 18
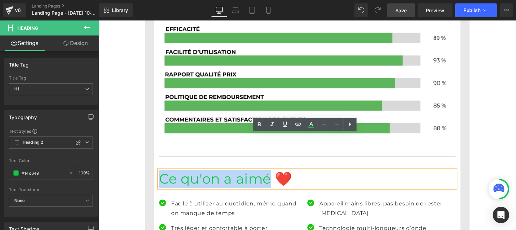
drag, startPoint x: 238, startPoint y: 142, endPoint x: 149, endPoint y: 144, distance: 88.5
click at [149, 144] on div "2 - Solawave Eye Recovery Pro 297 $ CAD Heading Row Image Row Score global Head…" at bounding box center [307, 101] width 318 height 1008
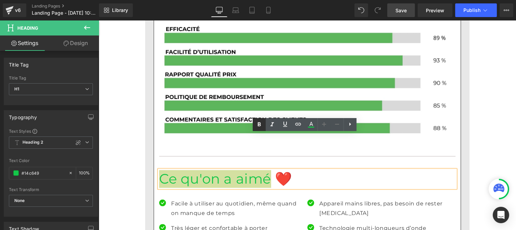
click at [259, 125] on icon at bounding box center [259, 125] width 8 height 8
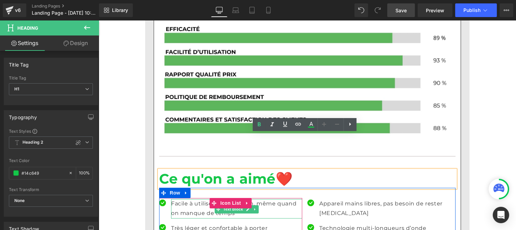
click at [188, 199] on p "Facile à utiliser au quotidien, même quand on manque de temps" at bounding box center [236, 209] width 131 height 20
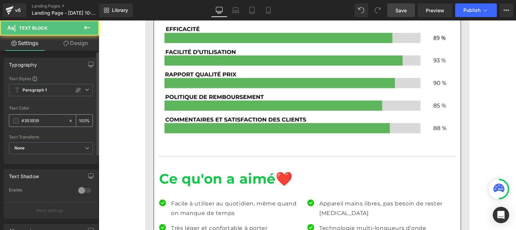
click at [41, 117] on input "#393939" at bounding box center [44, 121] width 44 height 8
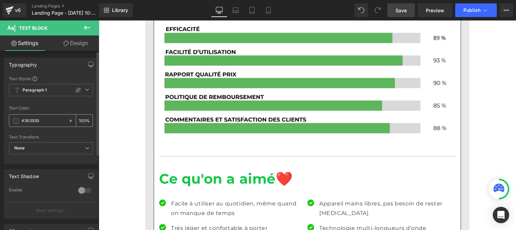
paste input "[URL][DOMAIN_NAME]"
type input "[URL][DOMAIN_NAME]"
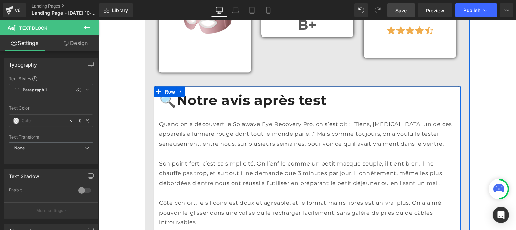
scroll to position [2042, 0]
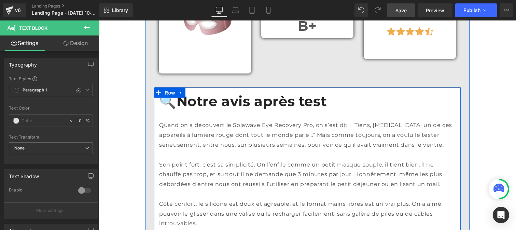
click at [202, 160] on p "Son point fort, c’est sa simplicité. On l’enfile comme un petit masque souple, …" at bounding box center [307, 174] width 297 height 29
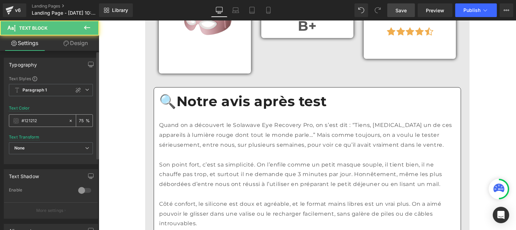
click at [49, 121] on input "#121212" at bounding box center [44, 121] width 44 height 8
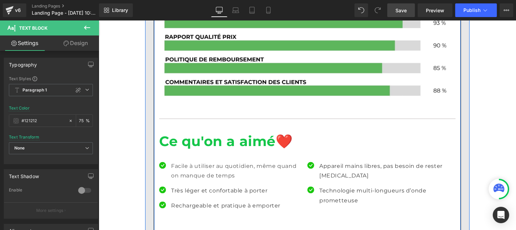
scroll to position [2405, 0]
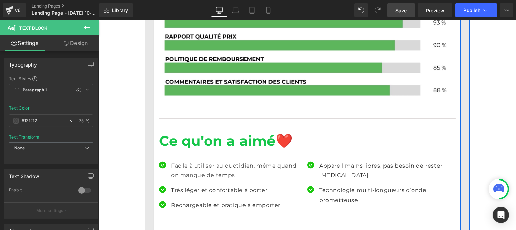
click at [179, 161] on p "Facile à utiliser au quotidien, même quand on manque de temps" at bounding box center [236, 171] width 131 height 20
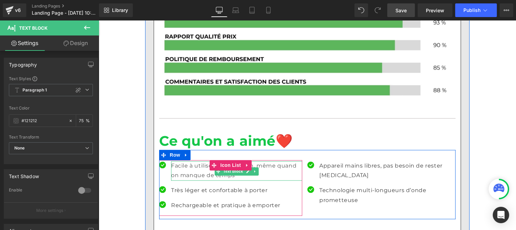
click at [186, 161] on p "Facile à utiliser au quotidien, même quand on manque de temps" at bounding box center [236, 171] width 131 height 20
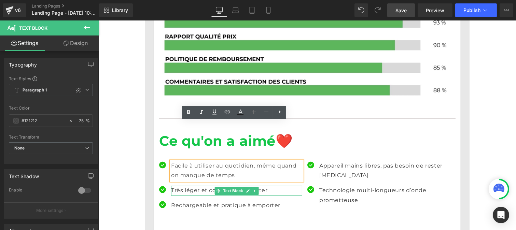
click at [178, 186] on p "Très léger et confortable à porter" at bounding box center [236, 191] width 131 height 10
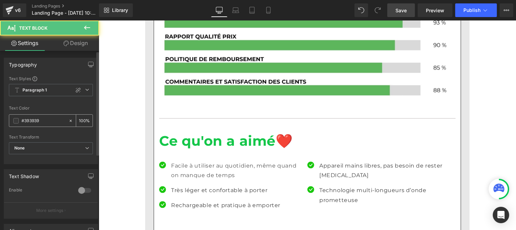
click at [42, 119] on input "#393939" at bounding box center [44, 121] width 44 height 8
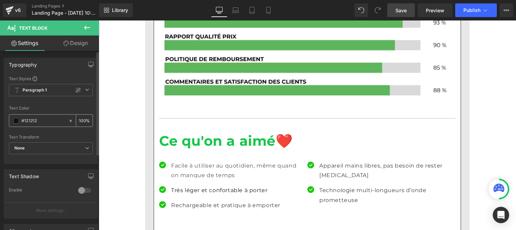
type input "#121212"
click at [81, 120] on input "100" at bounding box center [82, 121] width 7 height 8
type input "0"
type input "75"
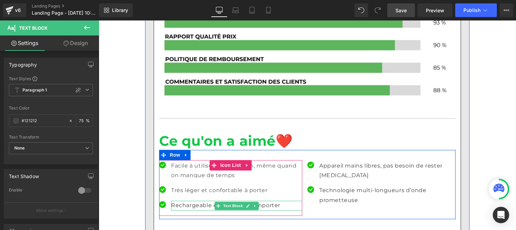
click at [185, 201] on p "Rechargeable et pratique à emporter" at bounding box center [236, 206] width 131 height 10
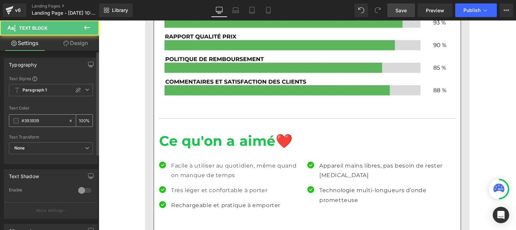
click at [54, 120] on input "#393939" at bounding box center [44, 121] width 44 height 8
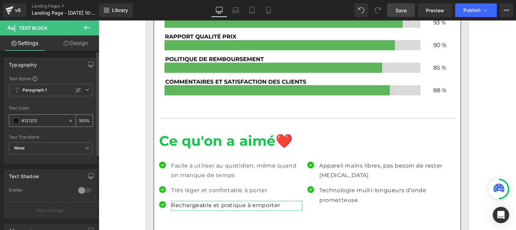
type input "#121212"
click at [81, 119] on input "100" at bounding box center [82, 121] width 7 height 8
type input "0"
type input "75"
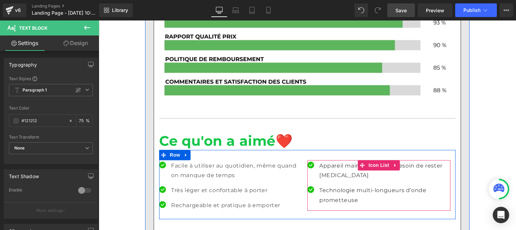
click at [332, 161] on p "Appareil mains libres, pas besoin de rester [MEDICAL_DATA]" at bounding box center [384, 171] width 131 height 20
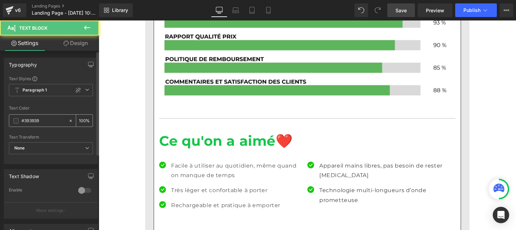
click at [51, 121] on input "#393939" at bounding box center [44, 121] width 44 height 8
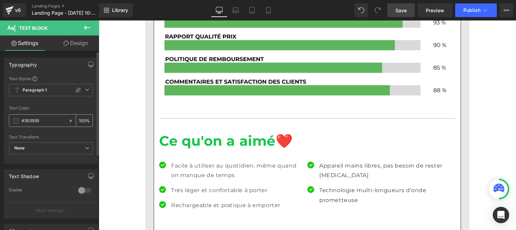
paste input "121212"
type input "#121212"
click at [81, 119] on input "100" at bounding box center [82, 121] width 7 height 8
type input "0"
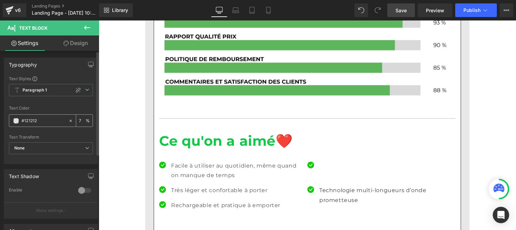
type input "75"
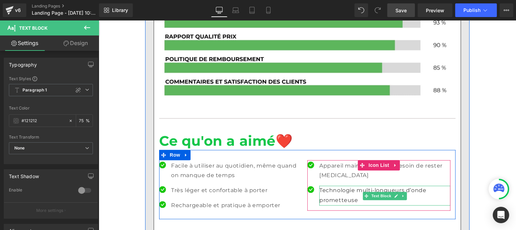
click at [325, 186] on p "Technologie multi-longueurs d’onde prometteuse" at bounding box center [384, 196] width 131 height 20
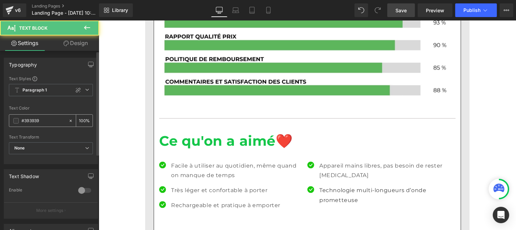
click at [51, 122] on input "#393939" at bounding box center [44, 121] width 44 height 8
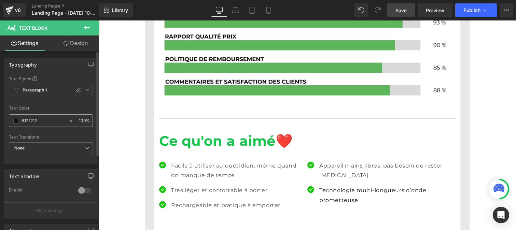
type input "#121212"
click at [83, 118] on input "100" at bounding box center [82, 121] width 7 height 8
type input "1"
type input "75"
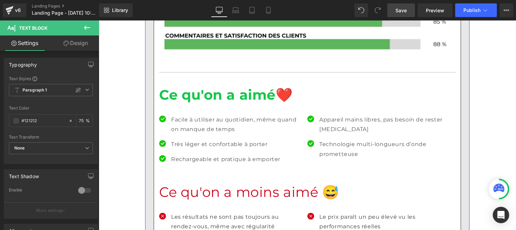
scroll to position [2451, 0]
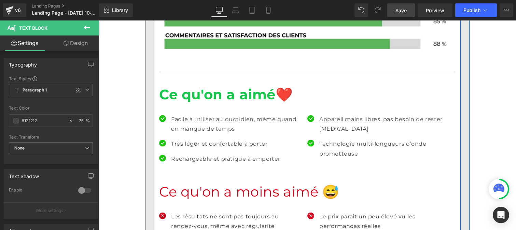
drag, startPoint x: 190, startPoint y: 154, endPoint x: 277, endPoint y: 155, distance: 86.1
click at [190, 183] on h1 "Ce qu'on a moins aimé 😅" at bounding box center [307, 192] width 297 height 18
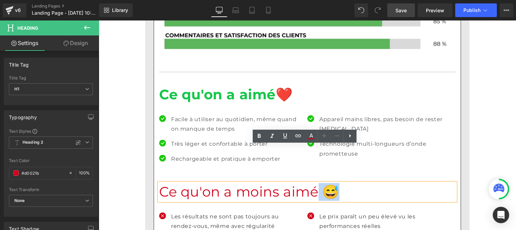
drag, startPoint x: 272, startPoint y: 155, endPoint x: 154, endPoint y: 153, distance: 117.6
click at [159, 183] on div "Ce qu'on a moins aimé 😅" at bounding box center [307, 192] width 297 height 18
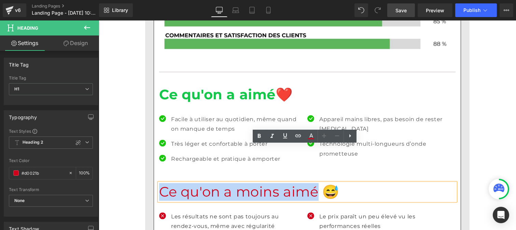
drag, startPoint x: 158, startPoint y: 153, endPoint x: 271, endPoint y: 150, distance: 113.2
click at [273, 183] on h1 "Ce qu'on a moins aimé 😅" at bounding box center [307, 192] width 297 height 18
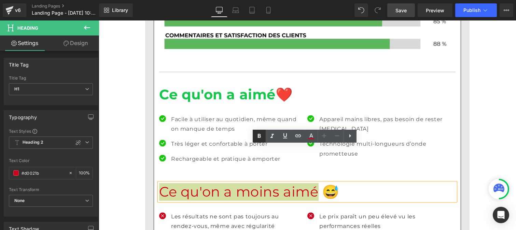
click at [258, 137] on icon at bounding box center [259, 136] width 3 height 4
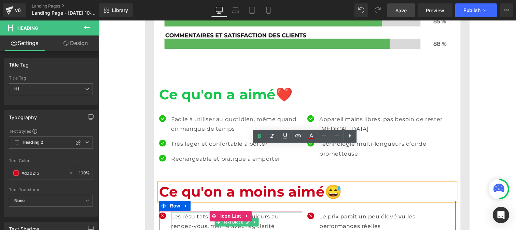
click at [192, 212] on p "Les résultats ne sont pas toujours au rendez-vous, même avec régularité" at bounding box center [236, 222] width 131 height 20
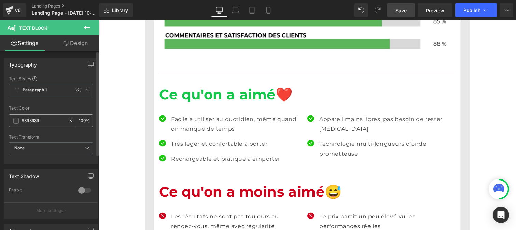
click at [40, 119] on input "#393939" at bounding box center [44, 121] width 44 height 8
paste input "121212"
type input "#121212"
click at [83, 119] on div "100 %" at bounding box center [84, 121] width 16 height 12
click at [82, 117] on input "100" at bounding box center [82, 121] width 7 height 8
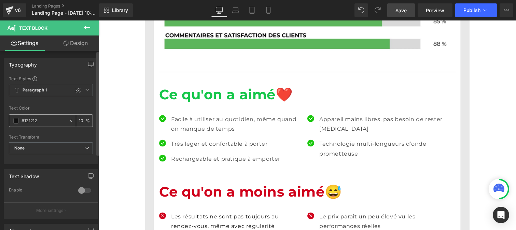
type input "1"
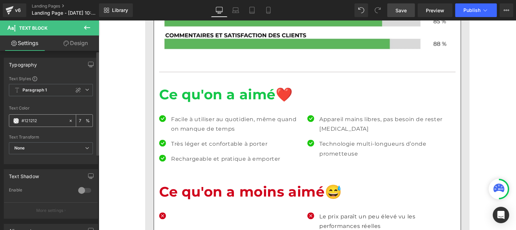
type input "75"
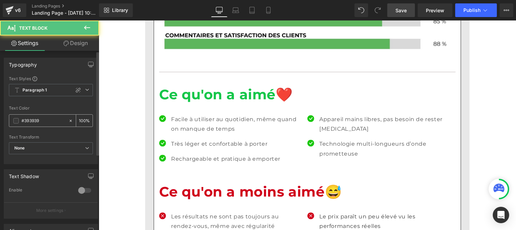
click at [48, 122] on input "#393939" at bounding box center [44, 121] width 44 height 8
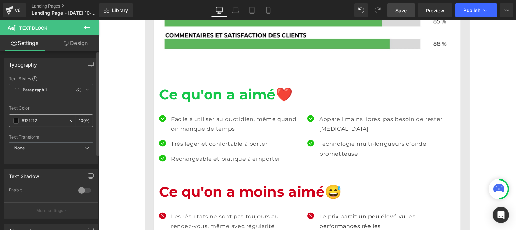
type input "#121212"
click at [82, 119] on input "100" at bounding box center [82, 121] width 7 height 8
type input "1"
type input "75"
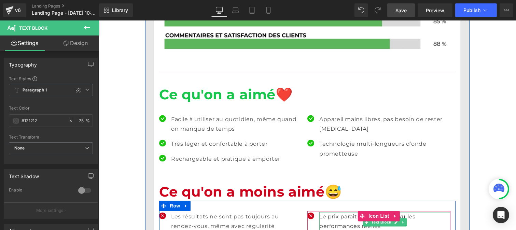
click at [324, 212] on p "Le prix paraît un peu élevé vu les performances réelles" at bounding box center [384, 222] width 131 height 20
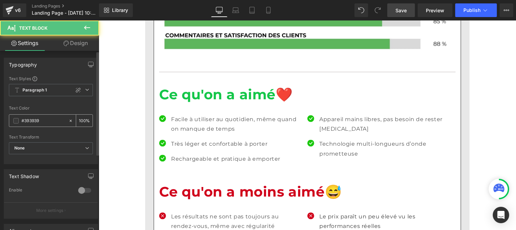
click at [47, 122] on input "#393939" at bounding box center [44, 121] width 44 height 8
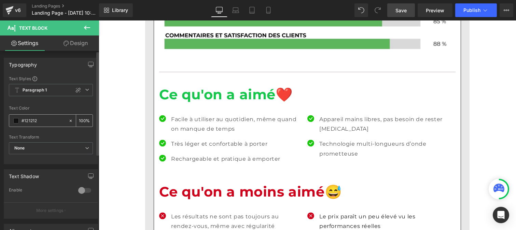
type input "#121212"
click at [81, 120] on input "100" at bounding box center [82, 121] width 7 height 8
type input "0"
type input "75"
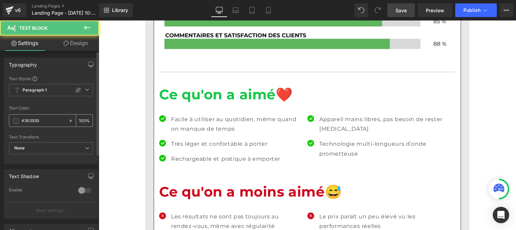
click at [49, 121] on input "#393939" at bounding box center [44, 121] width 44 height 8
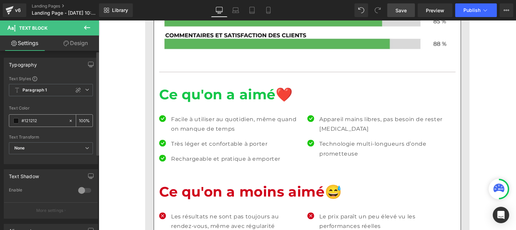
type input "#121212"
click at [83, 119] on div "100 %" at bounding box center [84, 121] width 16 height 12
click at [83, 118] on input "100" at bounding box center [82, 121] width 7 height 8
type input "1"
type input "75"
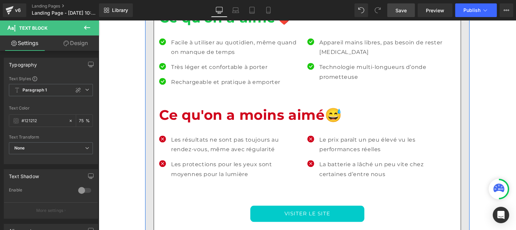
scroll to position [2606, 0]
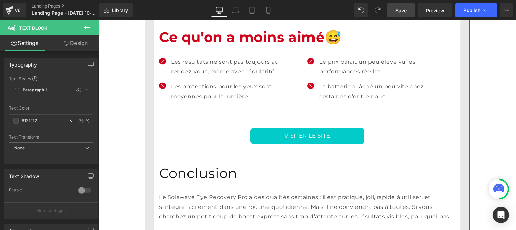
click at [190, 165] on h1 "Conclusion" at bounding box center [307, 174] width 297 height 18
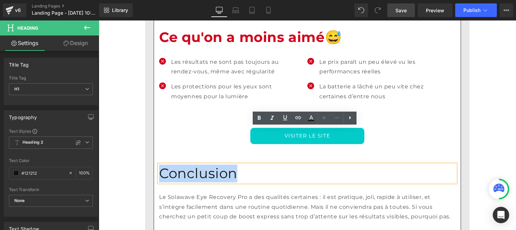
drag, startPoint x: 214, startPoint y: 136, endPoint x: 145, endPoint y: 134, distance: 68.7
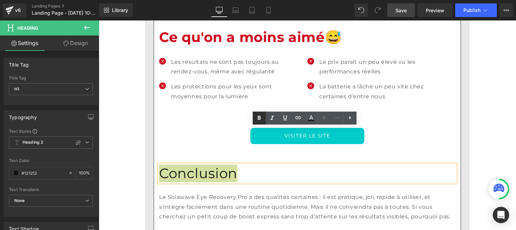
click at [256, 119] on icon at bounding box center [259, 118] width 8 height 8
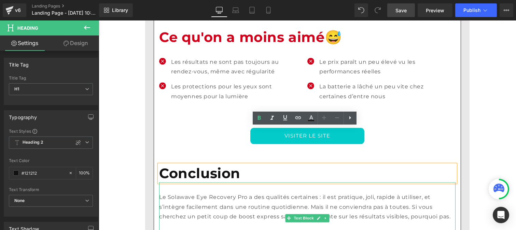
click at [193, 222] on p at bounding box center [307, 227] width 297 height 10
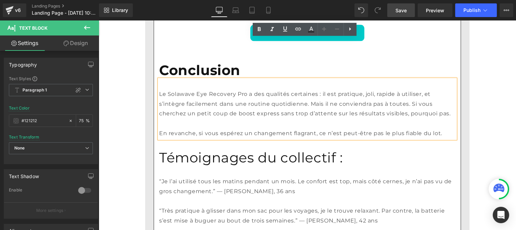
scroll to position [2709, 0]
click at [185, 149] on h1 "Témoignages du collectif :" at bounding box center [307, 158] width 297 height 18
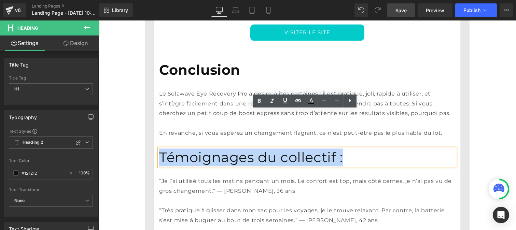
drag, startPoint x: 308, startPoint y: 119, endPoint x: 157, endPoint y: 110, distance: 151.3
click at [159, 149] on h1 "Témoignages du collectif :" at bounding box center [307, 158] width 297 height 18
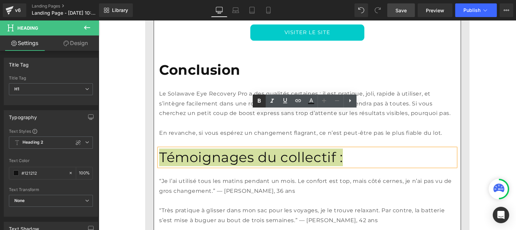
click at [257, 101] on icon at bounding box center [259, 101] width 8 height 8
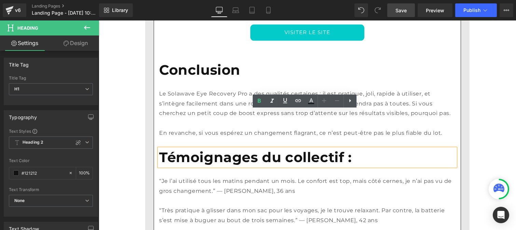
click at [188, 196] on p at bounding box center [307, 201] width 297 height 10
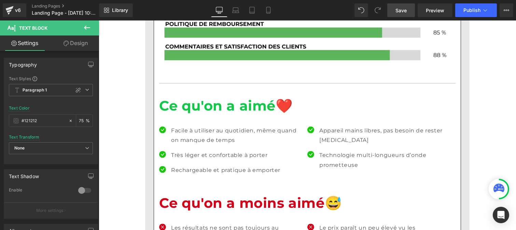
scroll to position [2439, 0]
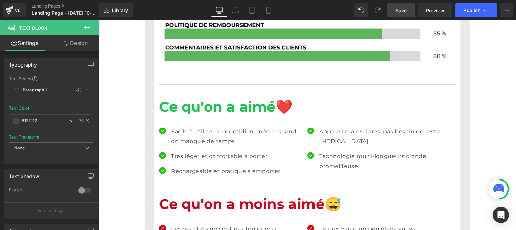
click at [188, 127] on p "Facile à utiliser au quotidien, même quand on manque de temps" at bounding box center [236, 137] width 131 height 20
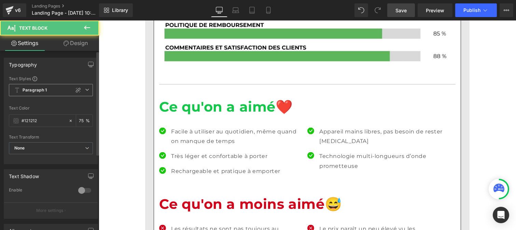
click at [31, 91] on b "Paragraph 1" at bounding box center [35, 91] width 25 height 6
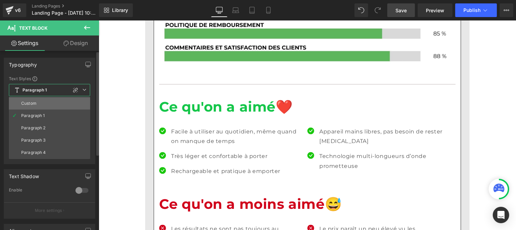
click at [31, 99] on li "Custom" at bounding box center [49, 103] width 81 height 12
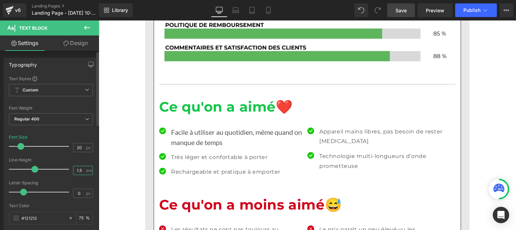
click at [81, 169] on input "1.5" at bounding box center [79, 170] width 12 height 9
type input "1.2"
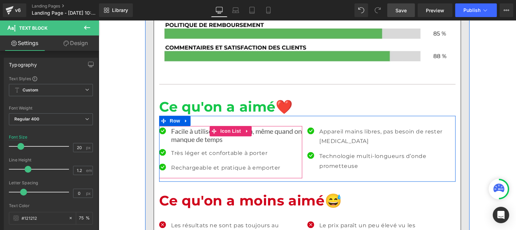
click at [184, 149] on p "Très léger et confortable à porter" at bounding box center [236, 154] width 131 height 10
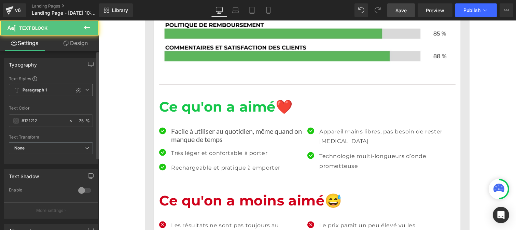
click at [47, 93] on span "Paragraph 1" at bounding box center [51, 90] width 84 height 12
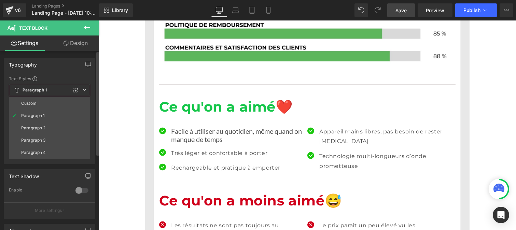
click at [46, 97] on li "Custom" at bounding box center [49, 103] width 81 height 12
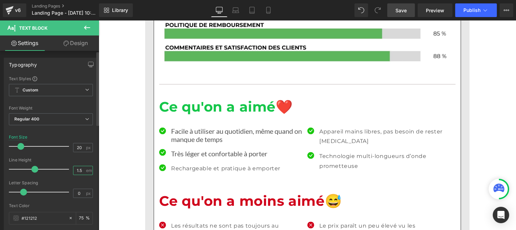
click at [81, 172] on input "1.5" at bounding box center [79, 170] width 12 height 9
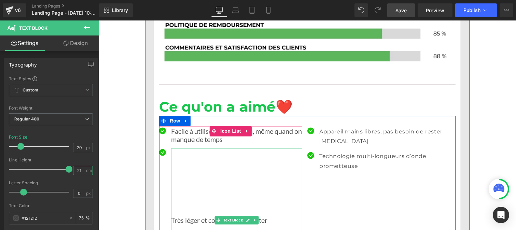
type input "2"
type input "1.2"
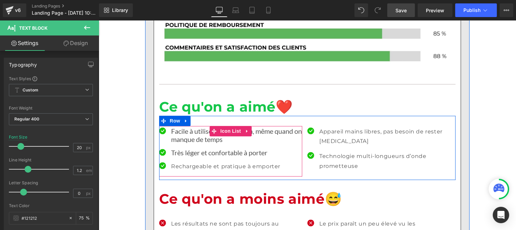
click at [98, 21] on div at bounding box center [98, 21] width 0 height 0
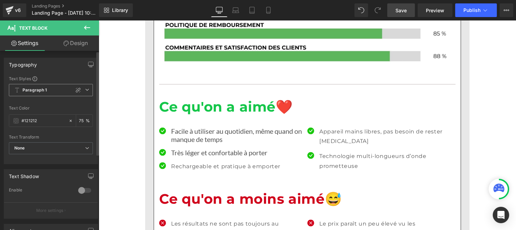
click at [42, 86] on span "Paragraph 1" at bounding box center [51, 90] width 84 height 12
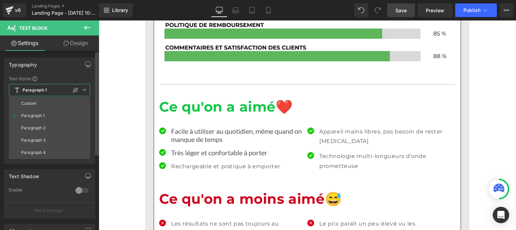
click at [40, 101] on li "Custom" at bounding box center [49, 103] width 81 height 12
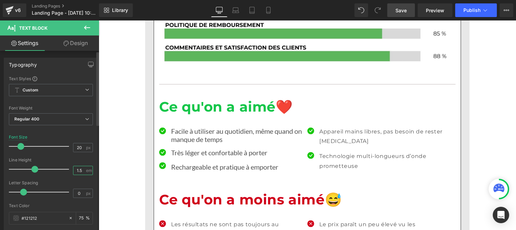
click at [81, 173] on input "1.5" at bounding box center [79, 170] width 12 height 9
type input "1.2"
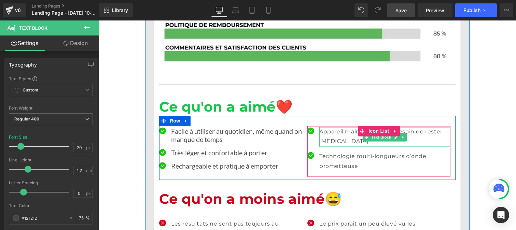
click at [327, 127] on p "Appareil mains libres, pas besoin de rester [MEDICAL_DATA]" at bounding box center [384, 137] width 131 height 20
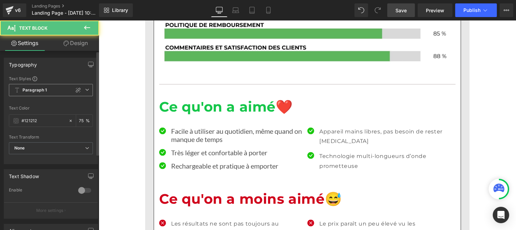
click at [37, 94] on span "Paragraph 1" at bounding box center [51, 90] width 84 height 12
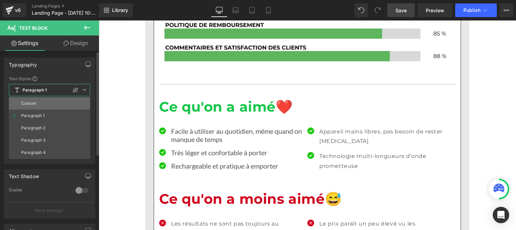
click at [37, 102] on li "Custom" at bounding box center [49, 103] width 81 height 12
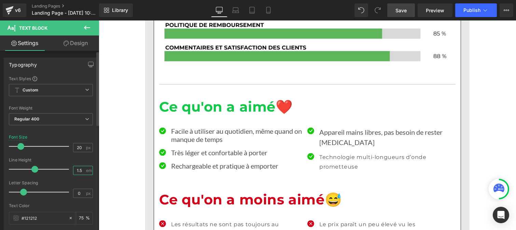
click at [80, 171] on input "1.5" at bounding box center [79, 170] width 12 height 9
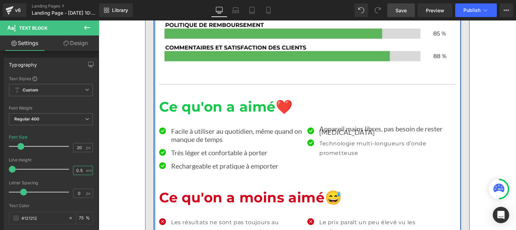
type input "0"
type input "1"
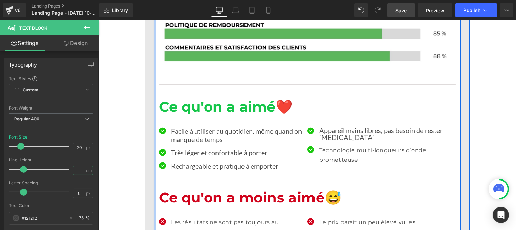
type input "1.2"
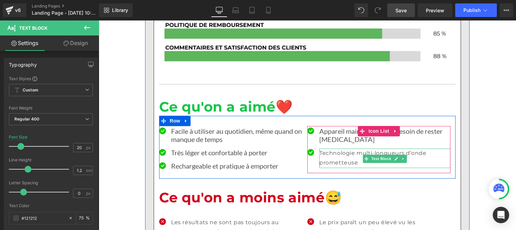
click at [333, 149] on p "Technologie multi-longueurs d’onde prometteuse" at bounding box center [384, 159] width 131 height 20
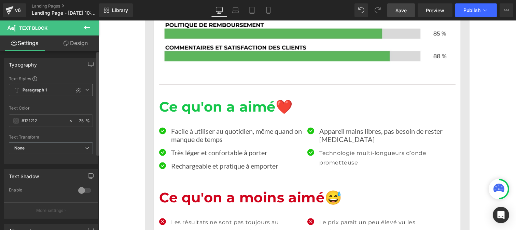
click at [31, 93] on span "Paragraph 1" at bounding box center [51, 90] width 84 height 12
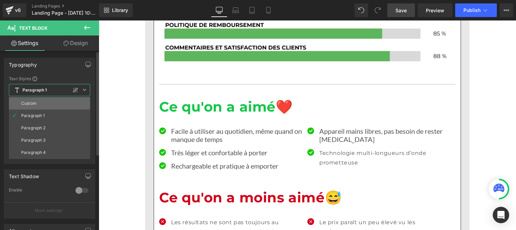
click at [33, 101] on div "Custom" at bounding box center [28, 103] width 15 height 5
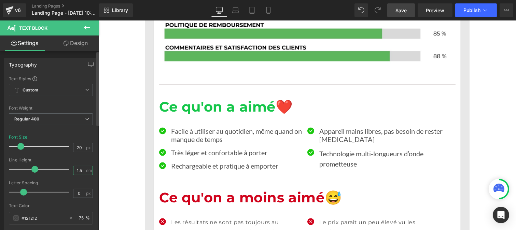
click at [80, 170] on input "1.5" at bounding box center [79, 170] width 12 height 9
type input "1.2"
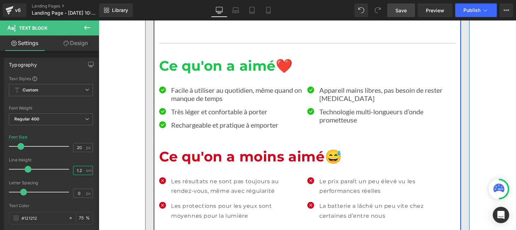
scroll to position [2480, 0]
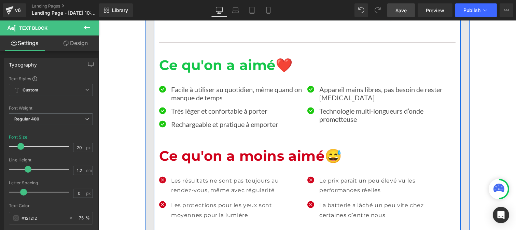
click at [204, 176] on p "Les résultats ne sont pas toujours au rendez-vous, même avec régularité" at bounding box center [236, 186] width 131 height 20
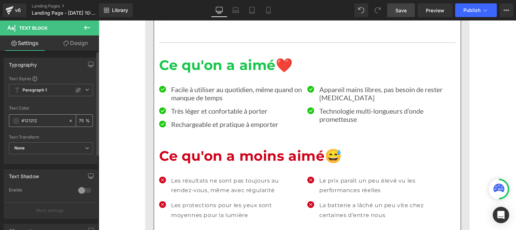
click at [40, 120] on input "#121212" at bounding box center [44, 121] width 44 height 8
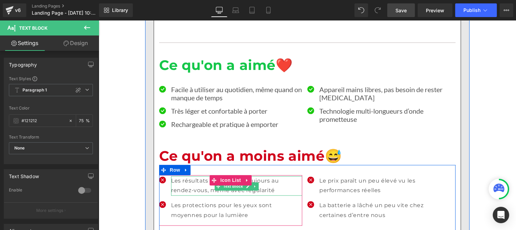
click at [184, 176] on p "Les résultats ne sont pas toujours au rendez-vous, même avec régularité" at bounding box center [236, 186] width 131 height 20
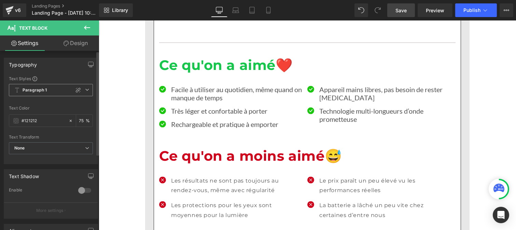
click at [51, 89] on span "Paragraph 1" at bounding box center [51, 90] width 84 height 12
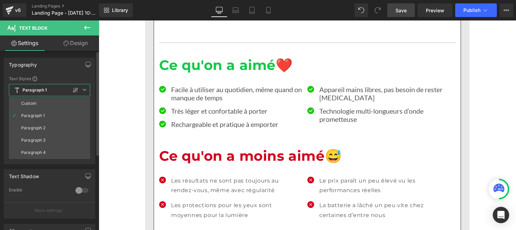
drag, startPoint x: 34, startPoint y: 103, endPoint x: 79, endPoint y: 153, distance: 67.0
click at [34, 103] on div "Custom" at bounding box center [28, 103] width 15 height 5
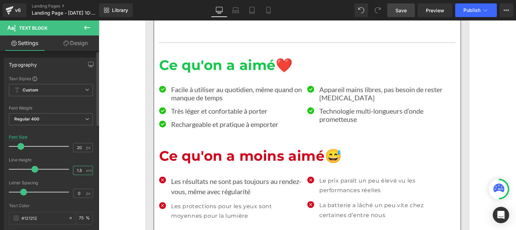
click at [82, 170] on input "1.5" at bounding box center [79, 170] width 12 height 9
type input "1.2"
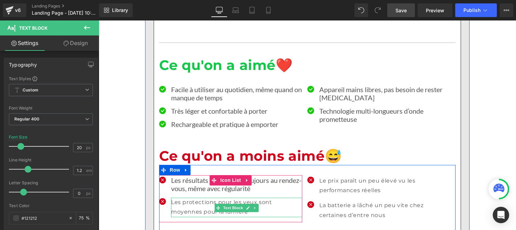
click at [186, 198] on p "Les protections pour les yeux sont moyennes pour la lumière" at bounding box center [236, 208] width 131 height 20
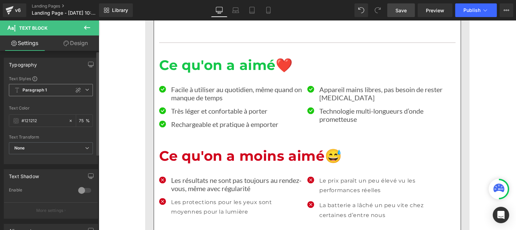
click at [47, 91] on span "Paragraph 1" at bounding box center [51, 90] width 84 height 12
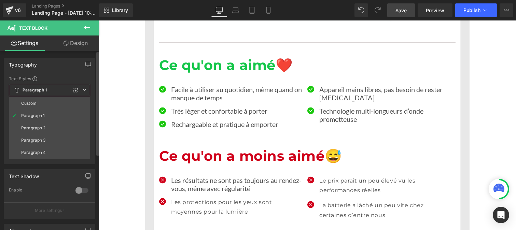
click at [47, 100] on li "Custom" at bounding box center [49, 103] width 81 height 12
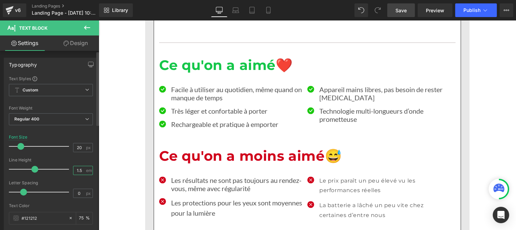
click at [81, 172] on input "1.5" at bounding box center [79, 170] width 12 height 9
type input "1.2"
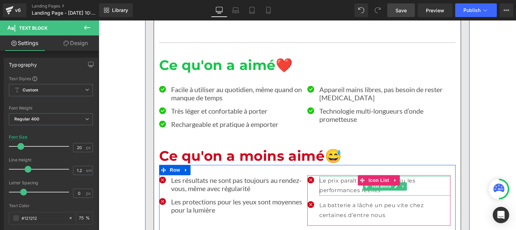
click at [333, 176] on p "Le prix paraît un peu élevé vu les performances réelles" at bounding box center [384, 186] width 131 height 20
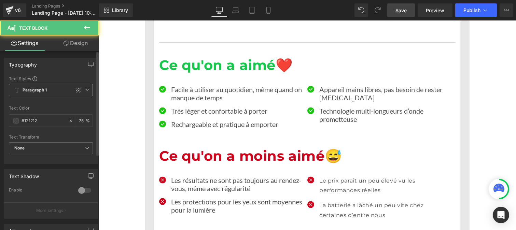
click at [42, 90] on b "Paragraph 1" at bounding box center [35, 91] width 25 height 6
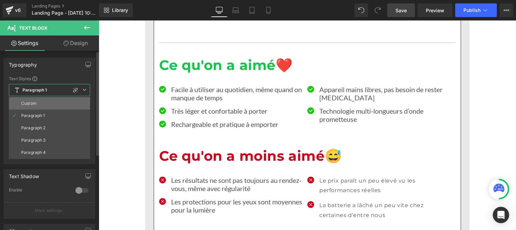
click at [40, 103] on li "Custom" at bounding box center [49, 103] width 81 height 12
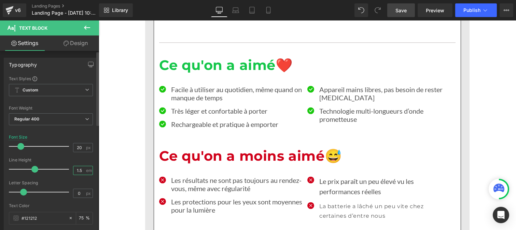
click at [80, 169] on input "1.5" at bounding box center [79, 170] width 12 height 9
type input "1.2"
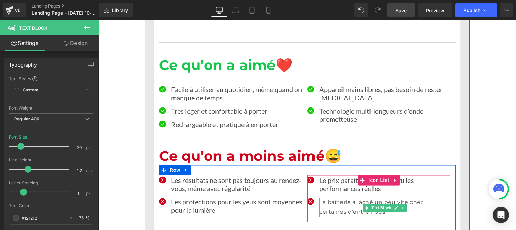
click at [330, 198] on p "La batterie a lâché un peu vite chez certaines d’entre nous" at bounding box center [384, 208] width 131 height 20
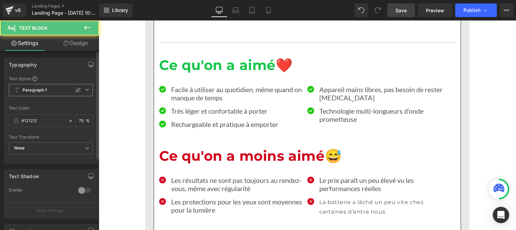
click at [32, 87] on span "Paragraph 1" at bounding box center [51, 90] width 84 height 12
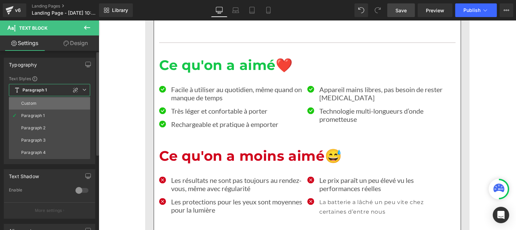
click at [35, 99] on li "Custom" at bounding box center [49, 103] width 81 height 12
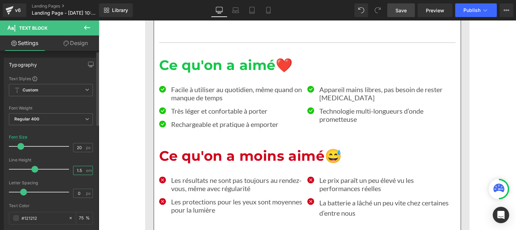
click at [82, 170] on input "1.5" at bounding box center [79, 170] width 12 height 9
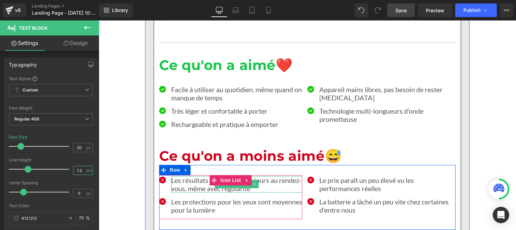
scroll to position [2605, 0]
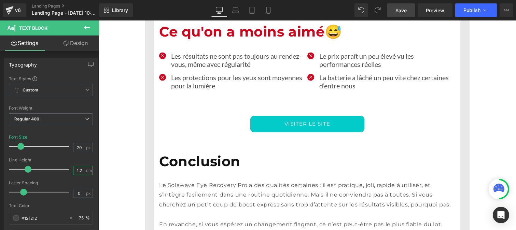
type input "1.2"
click at [402, 13] on span "Save" at bounding box center [401, 10] width 11 height 7
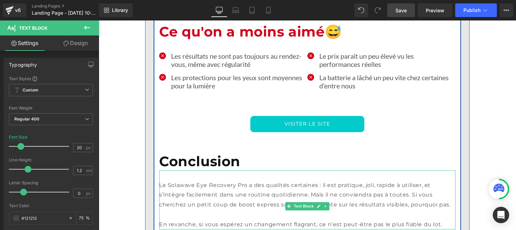
click at [201, 181] on p "Le Solawave Eye Recovery Pro a des qualités certaines : il est pratique, joli, …" at bounding box center [307, 195] width 297 height 29
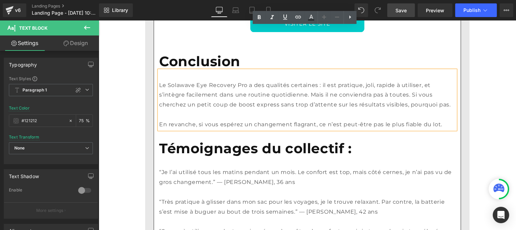
click at [185, 198] on p "“Très pratique à glisser dans mon sac pour les voyages, je le trouve relaxant. …" at bounding box center [307, 208] width 297 height 20
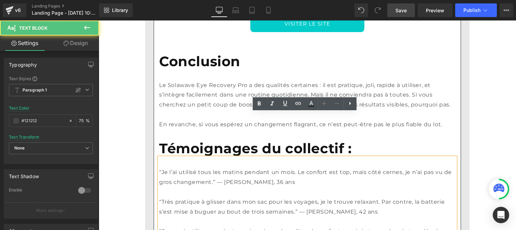
scroll to position [2560, 0]
